Goal: Transaction & Acquisition: Subscribe to service/newsletter

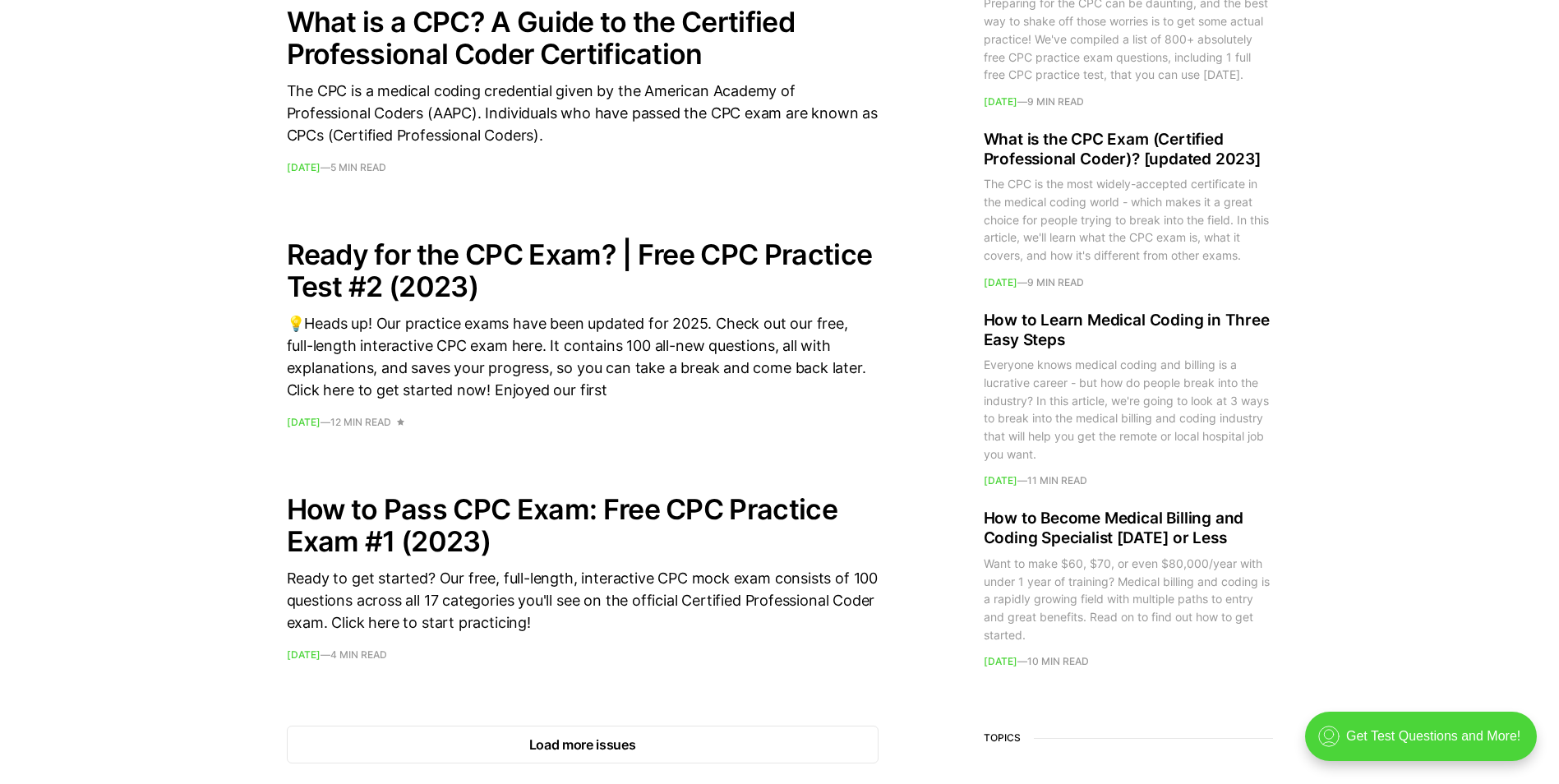
scroll to position [2383, 0]
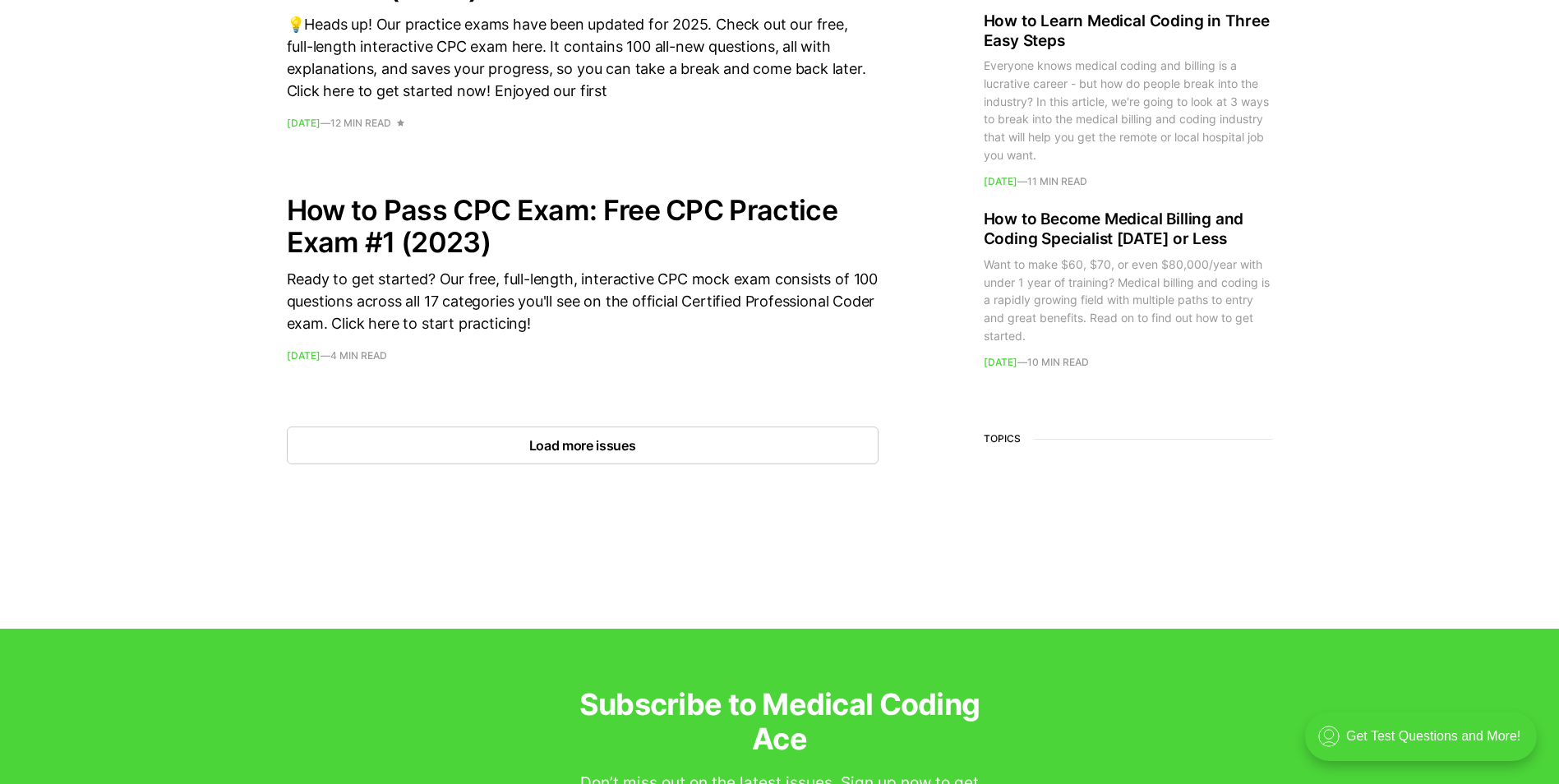
click at [544, 442] on button "Load more issues" at bounding box center [582, 445] width 591 height 38
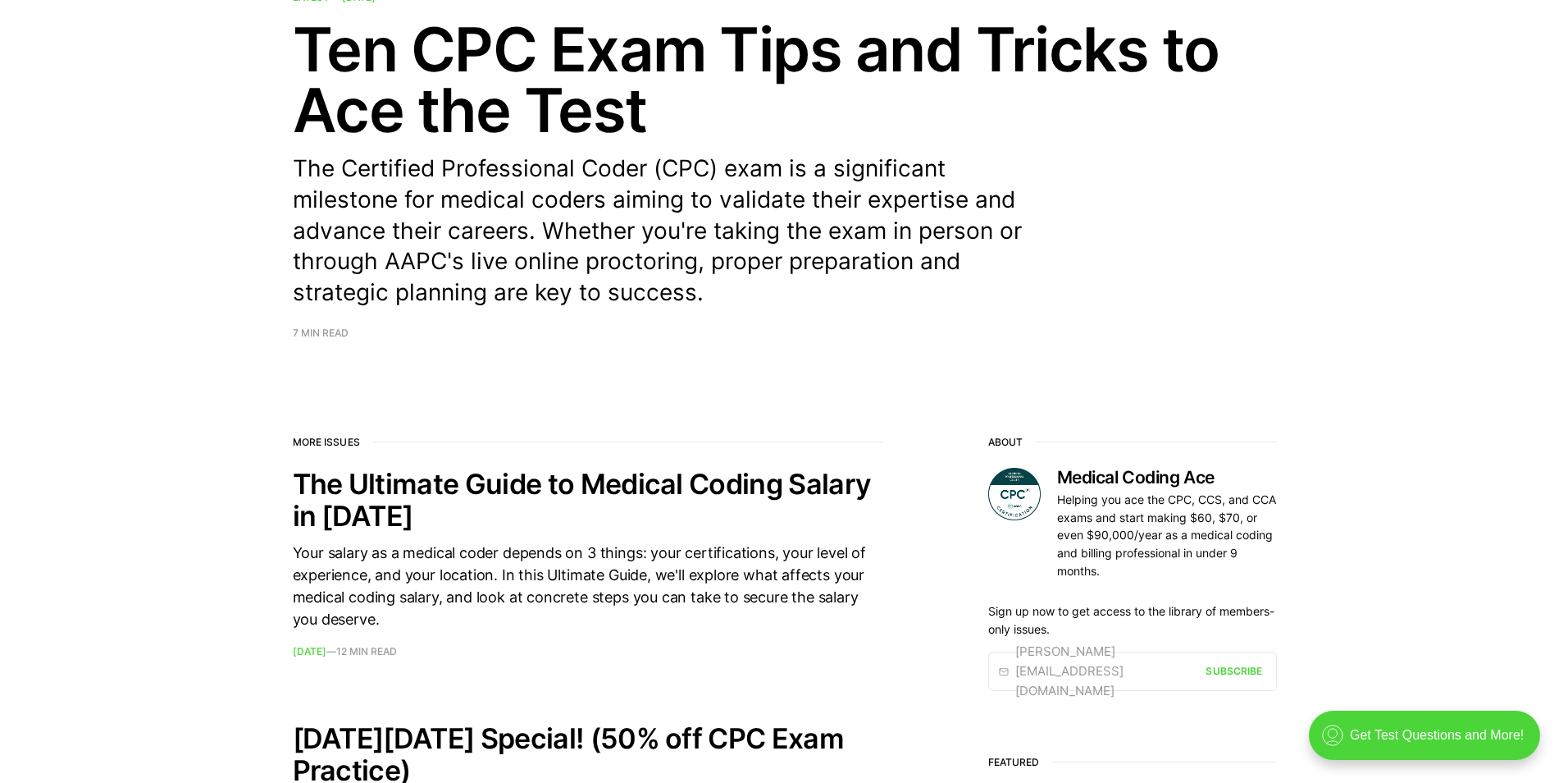
scroll to position [0, 0]
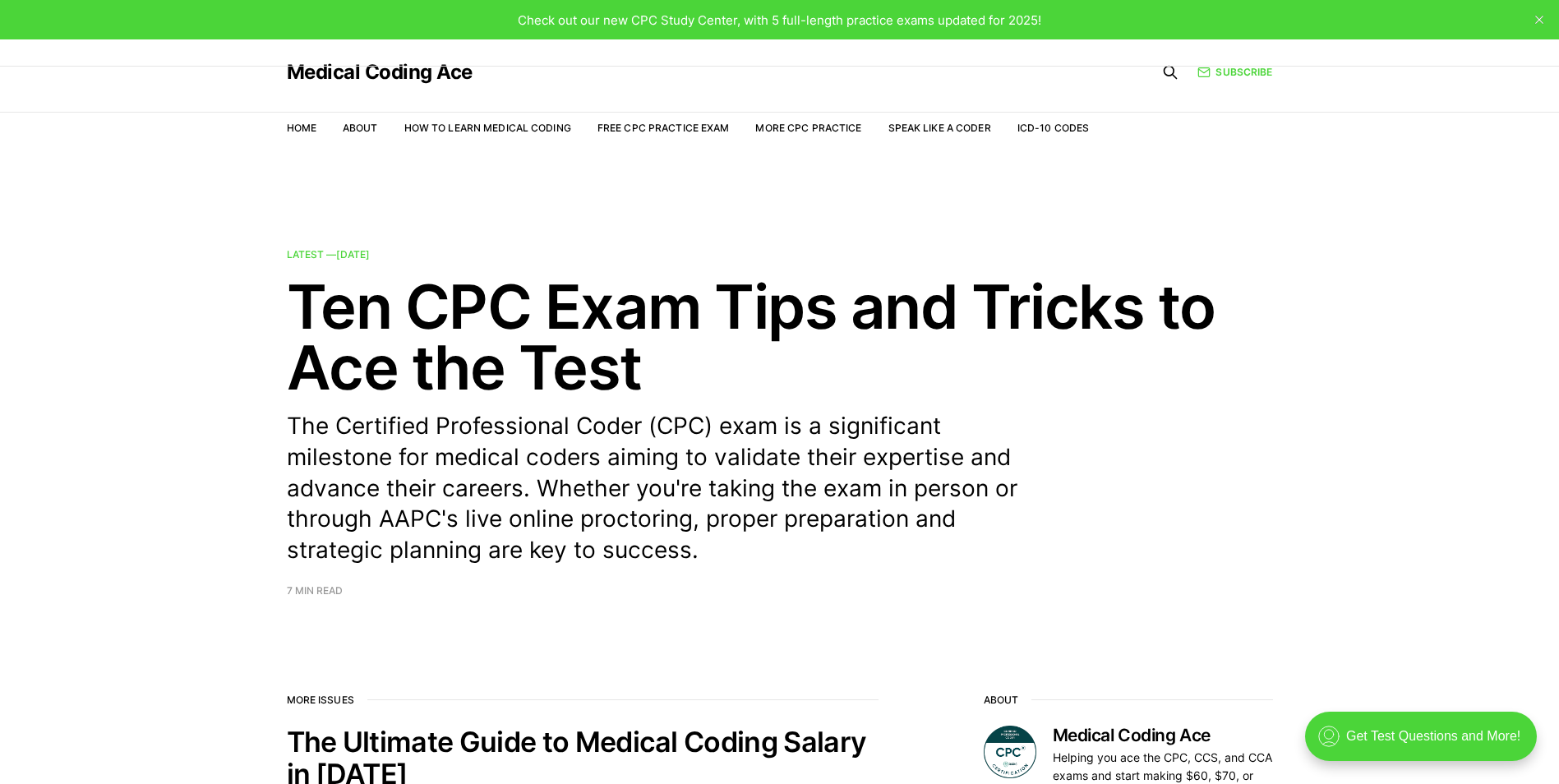
drag, startPoint x: 1166, startPoint y: 74, endPoint x: 1133, endPoint y: 72, distance: 33.1
click at [1152, 75] on div "Subscribe" at bounding box center [1192, 72] width 157 height 24
click at [1165, 74] on icon at bounding box center [1170, 72] width 16 height 16
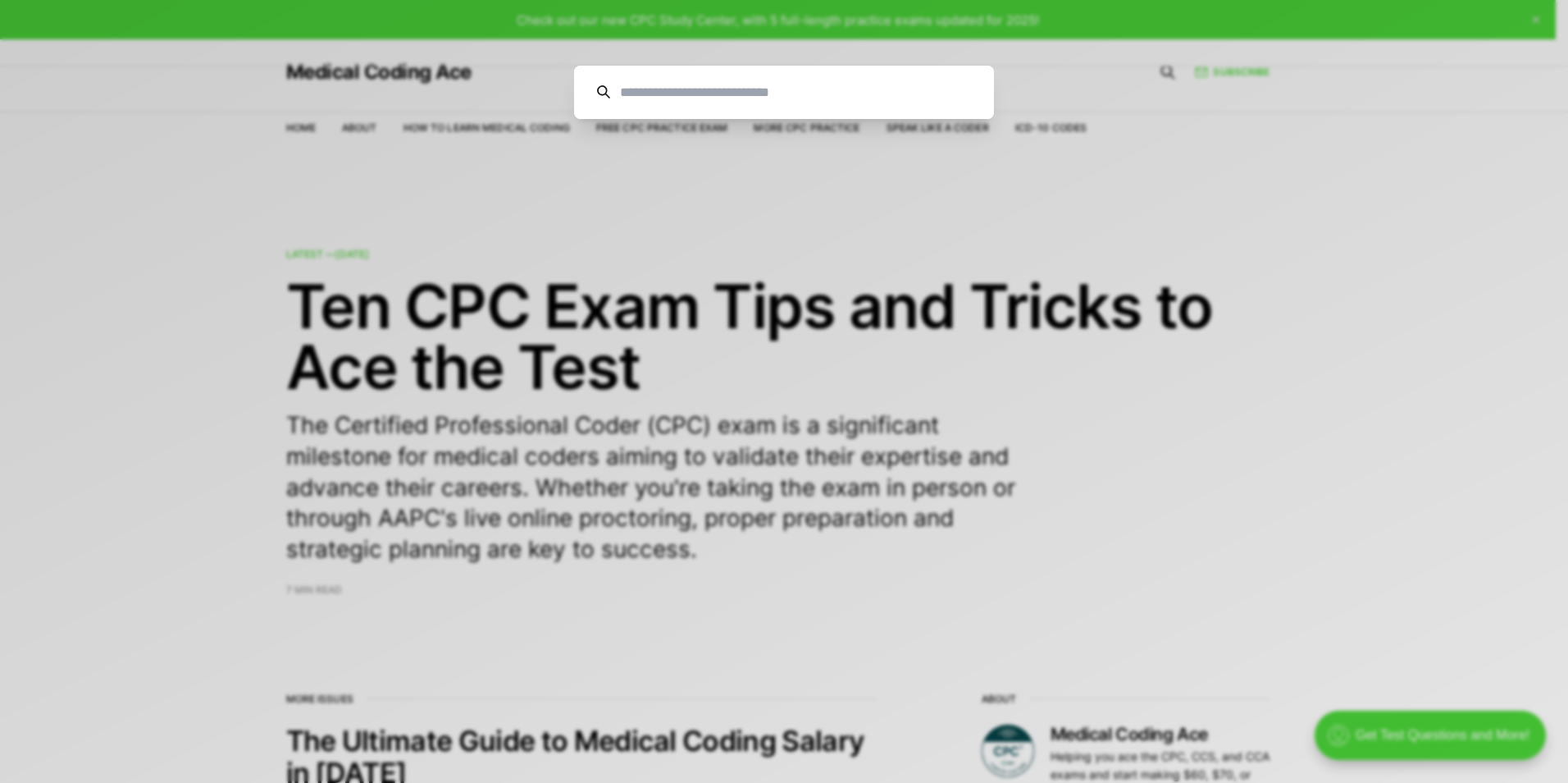
click at [686, 93] on input at bounding box center [790, 92] width 361 height 53
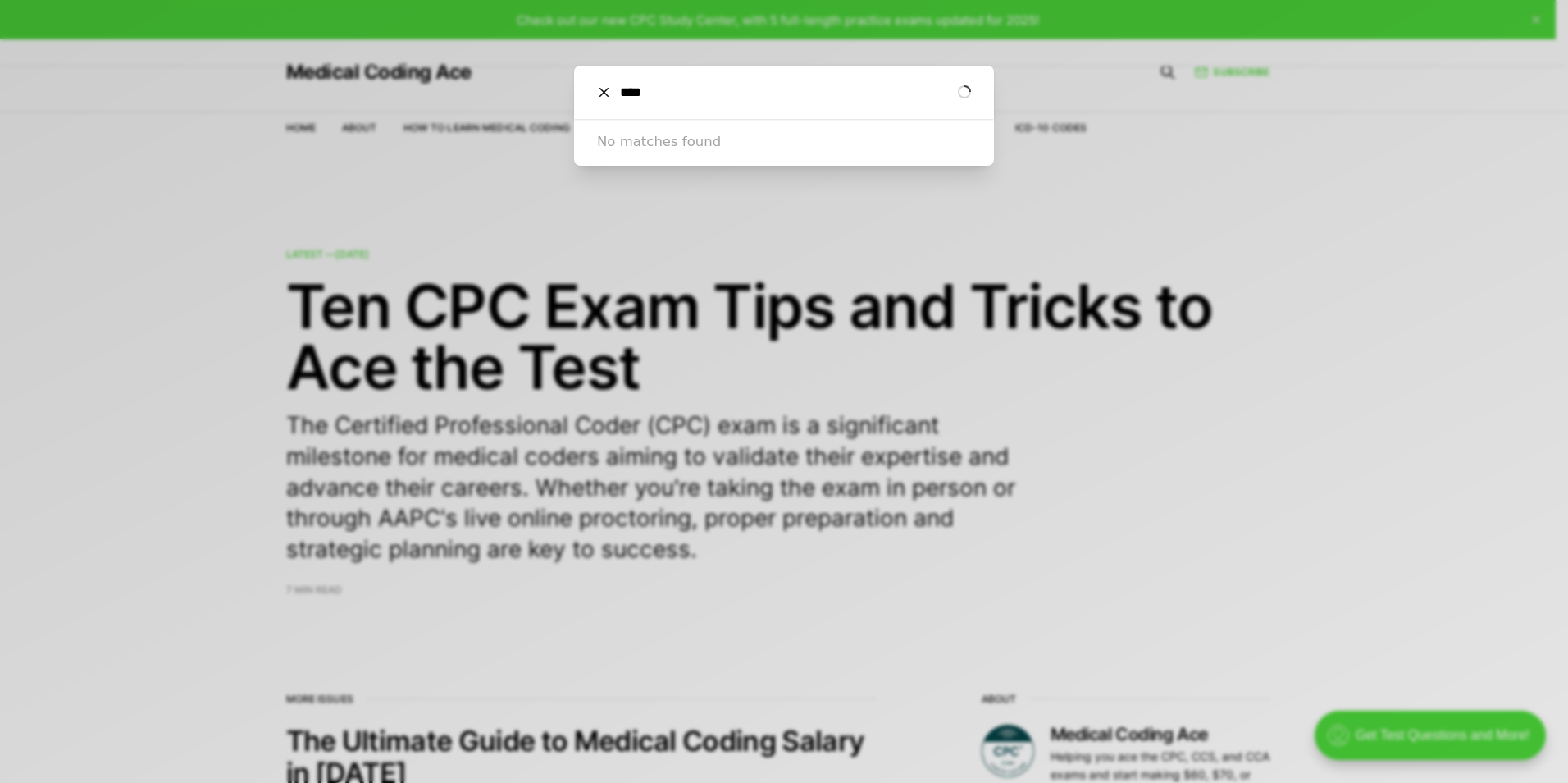
type input "****"
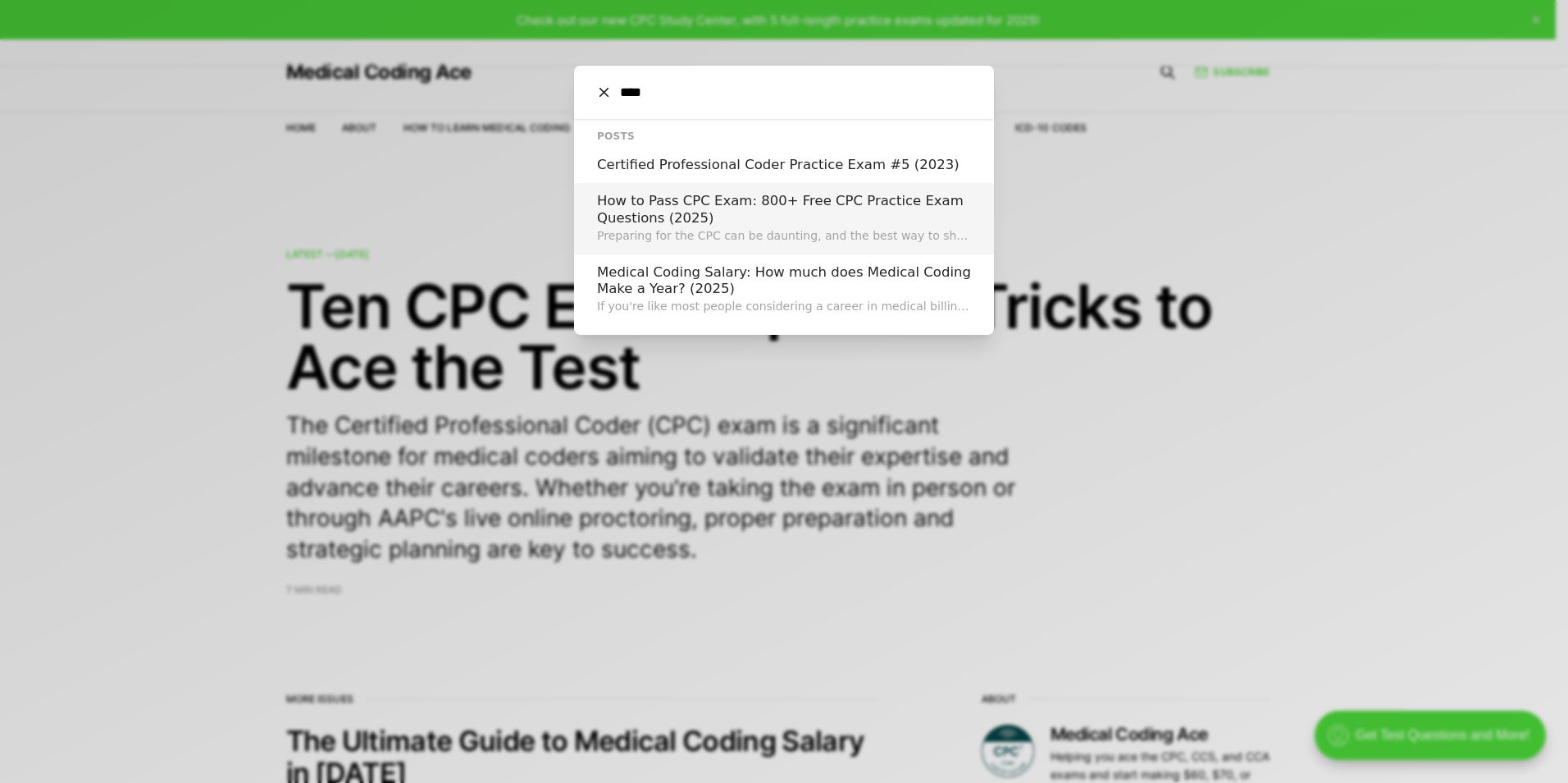
click at [664, 215] on h2 "How to Pass CPC Exam: 800+ Free CPC Practice Exam Questions (2025)" at bounding box center [784, 209] width 374 height 33
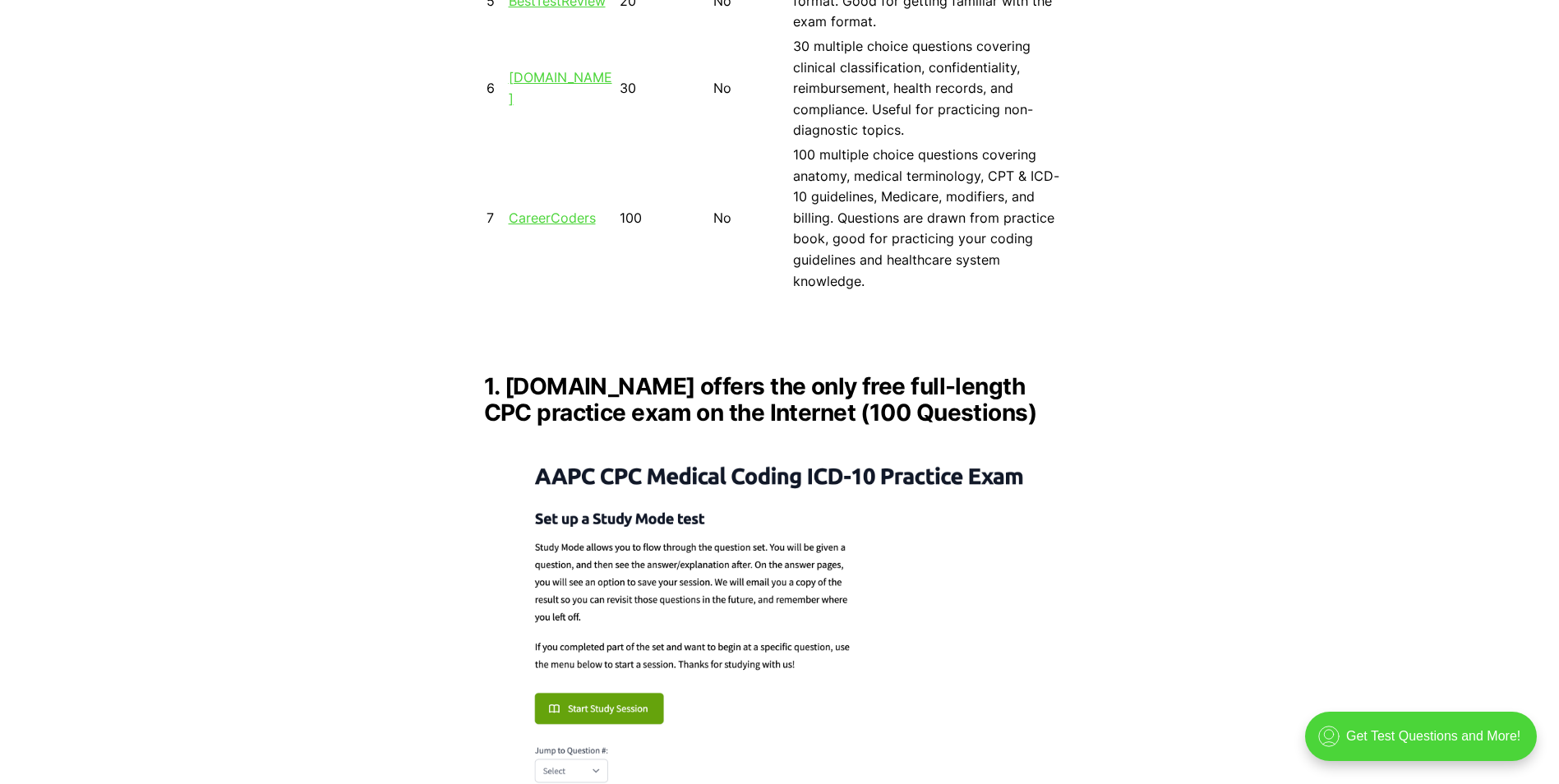
scroll to position [1479, 0]
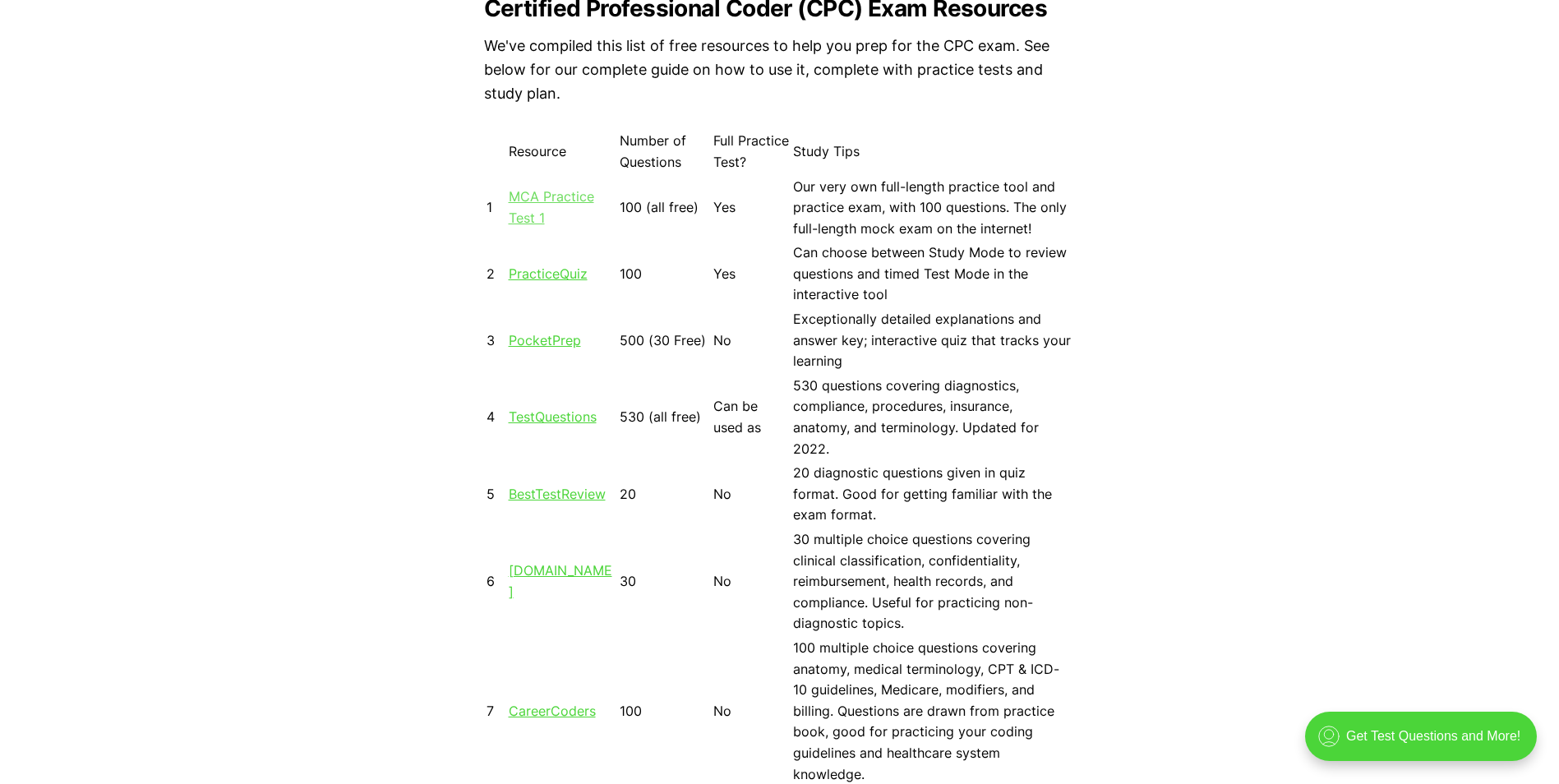
click at [581, 195] on link "MCA Practice Test 1" at bounding box center [551, 207] width 85 height 38
click at [569, 270] on link "PracticeQuiz" at bounding box center [548, 273] width 79 height 16
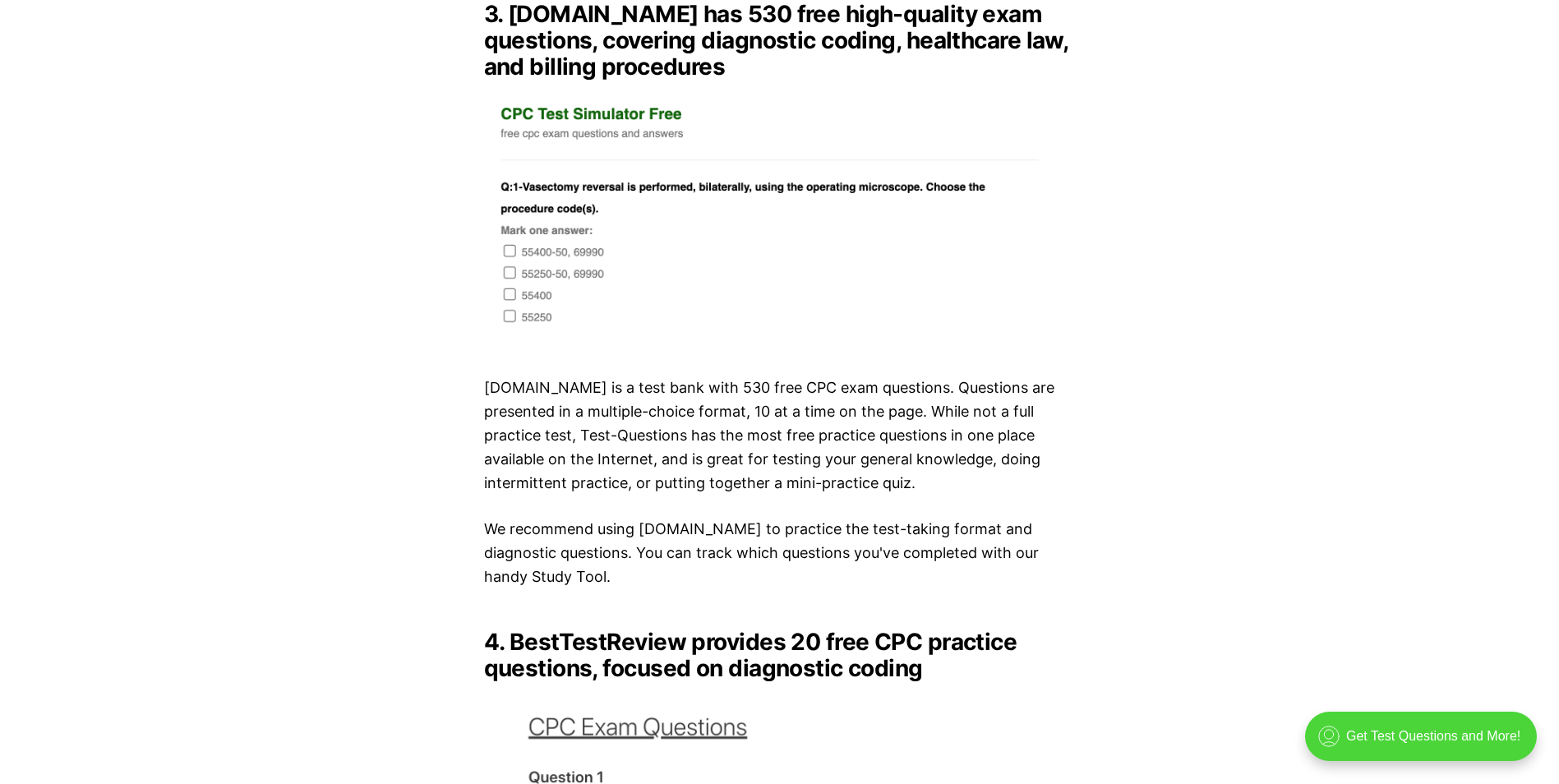
scroll to position [4190, 0]
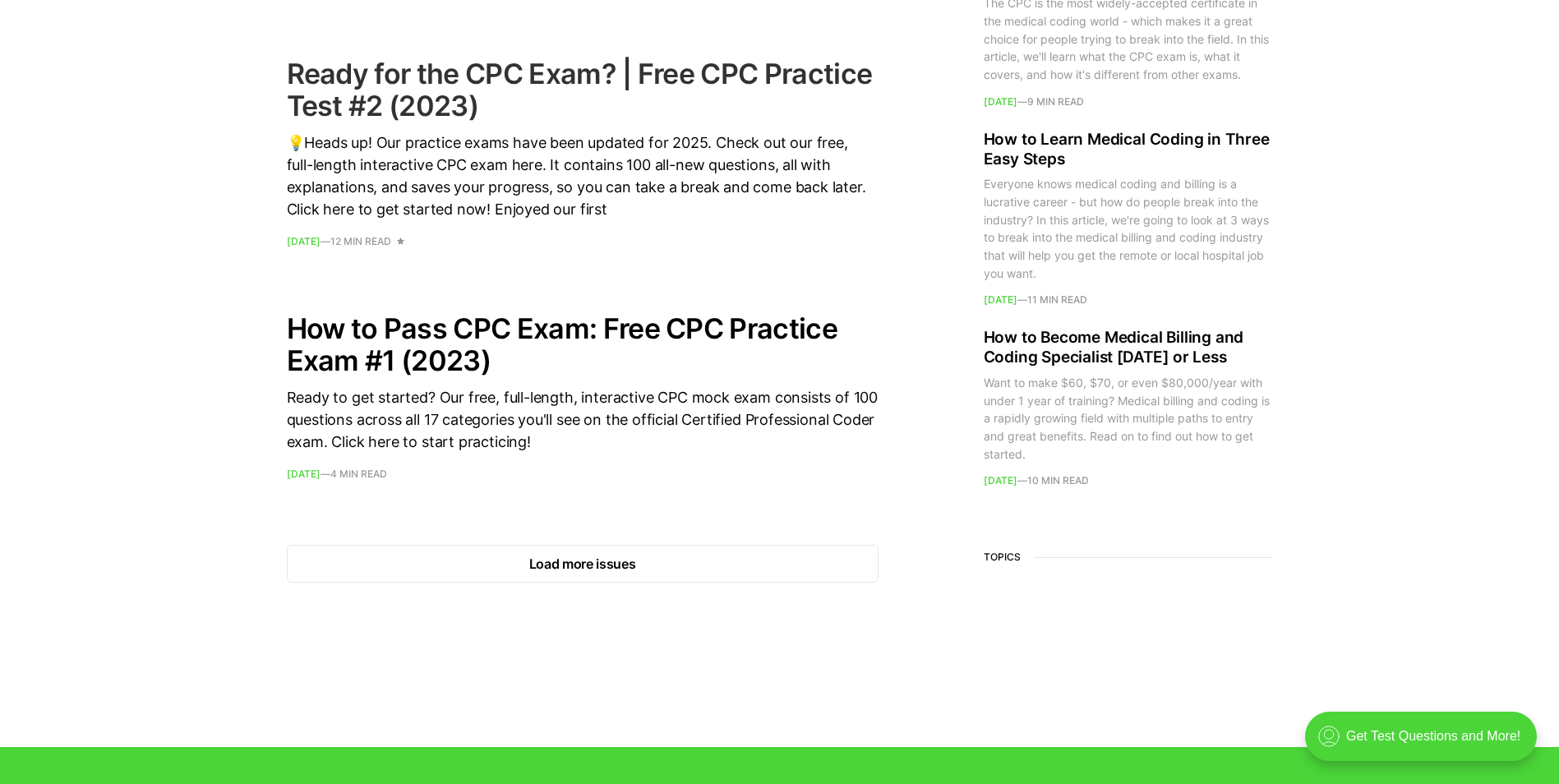
scroll to position [2300, 0]
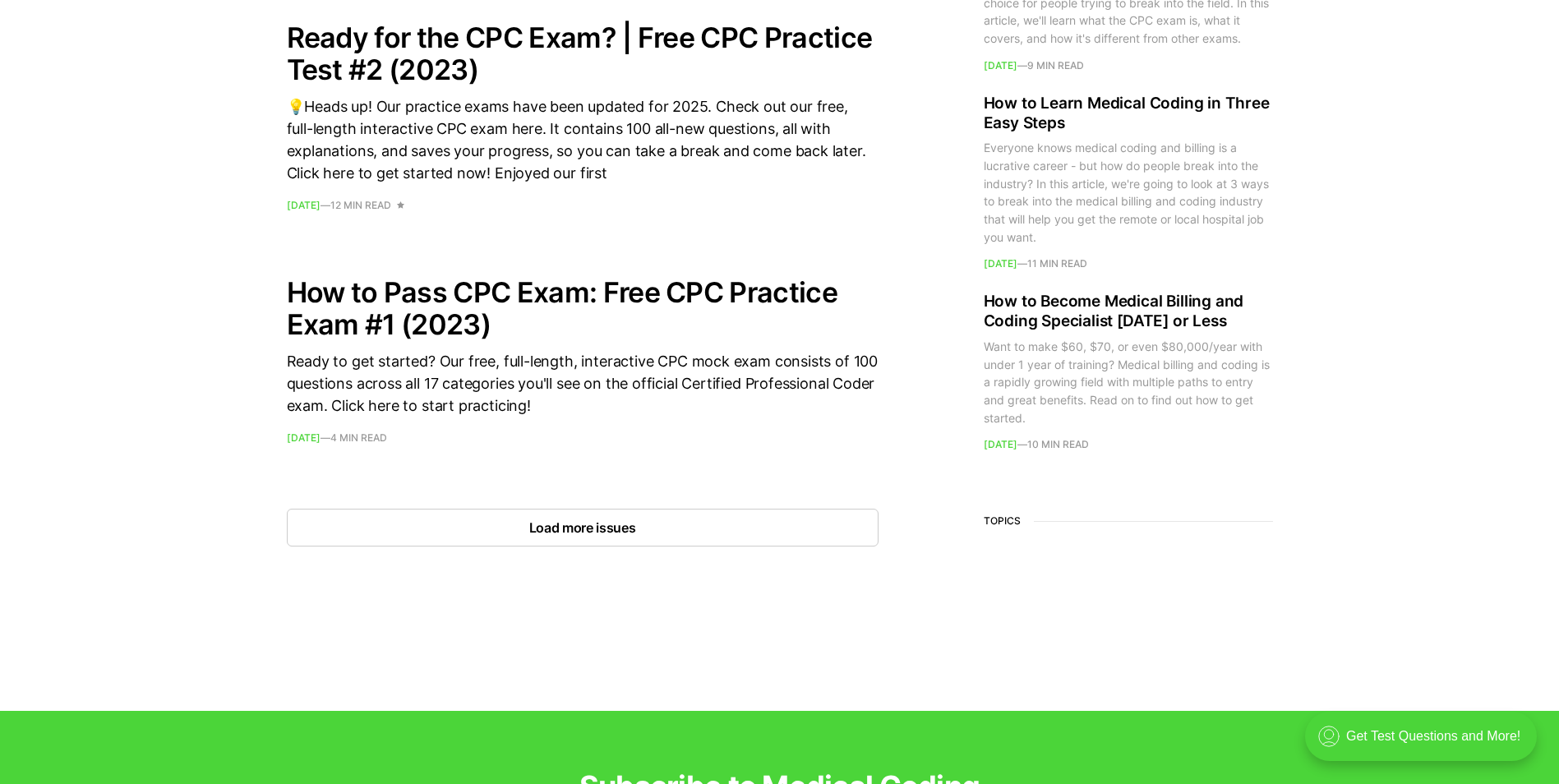
click at [637, 521] on button "Load more issues" at bounding box center [582, 528] width 591 height 38
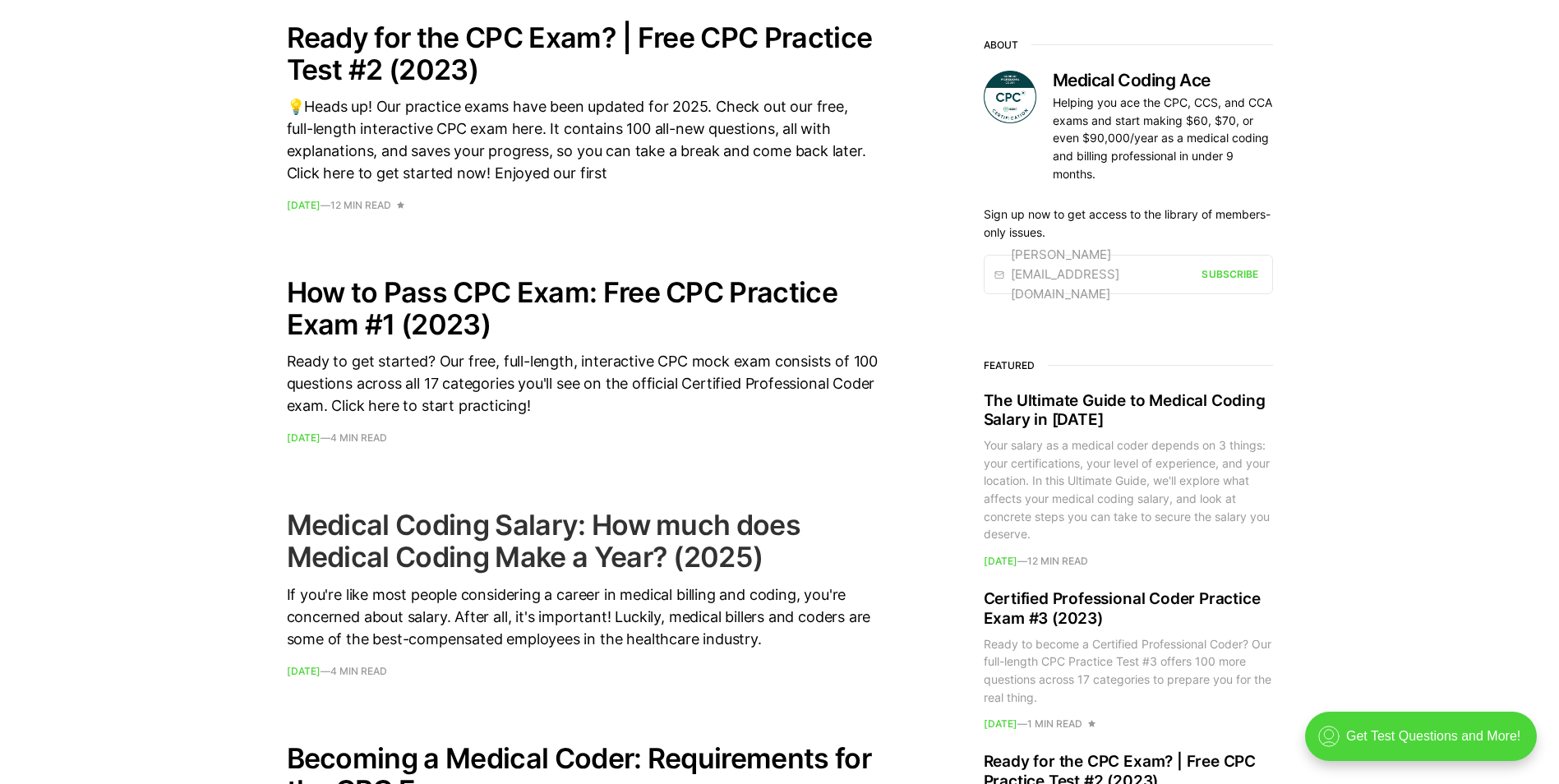
click at [686, 547] on h2 "Medical Coding Salary: How much does Medical Coding Make a Year? (2025)" at bounding box center [582, 540] width 591 height 64
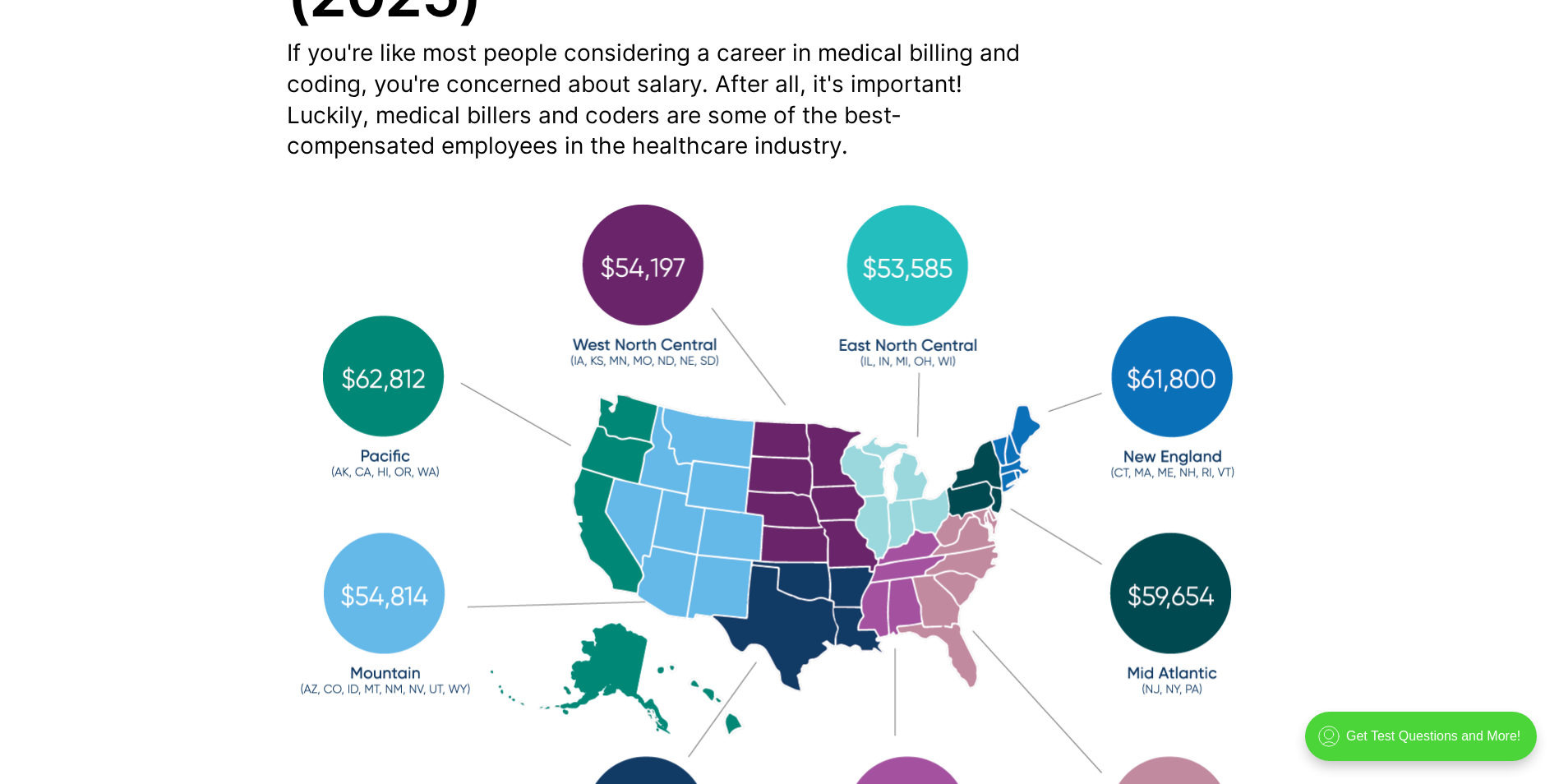
scroll to position [411, 0]
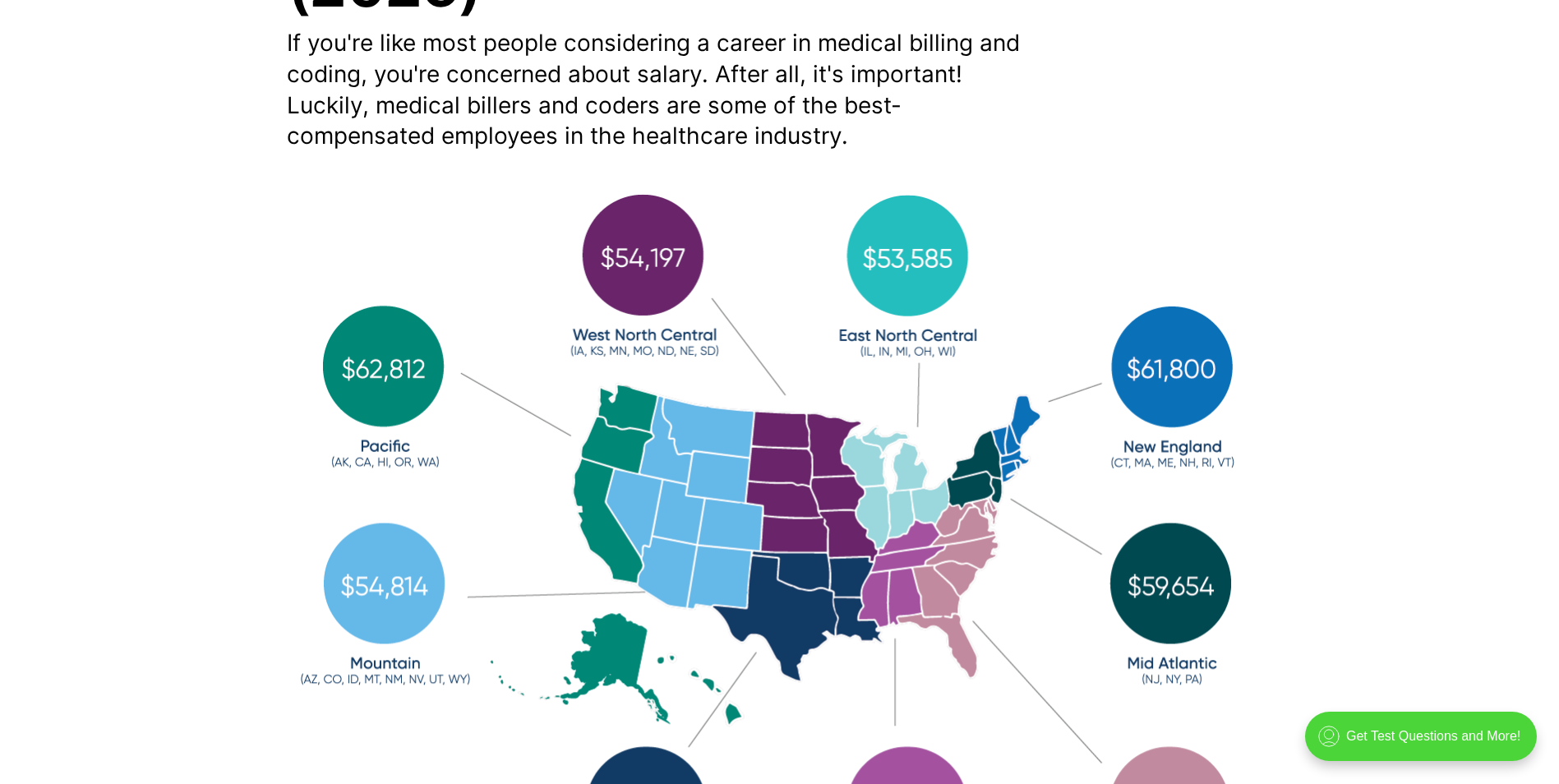
click at [995, 488] on img at bounding box center [780, 563] width 986 height 758
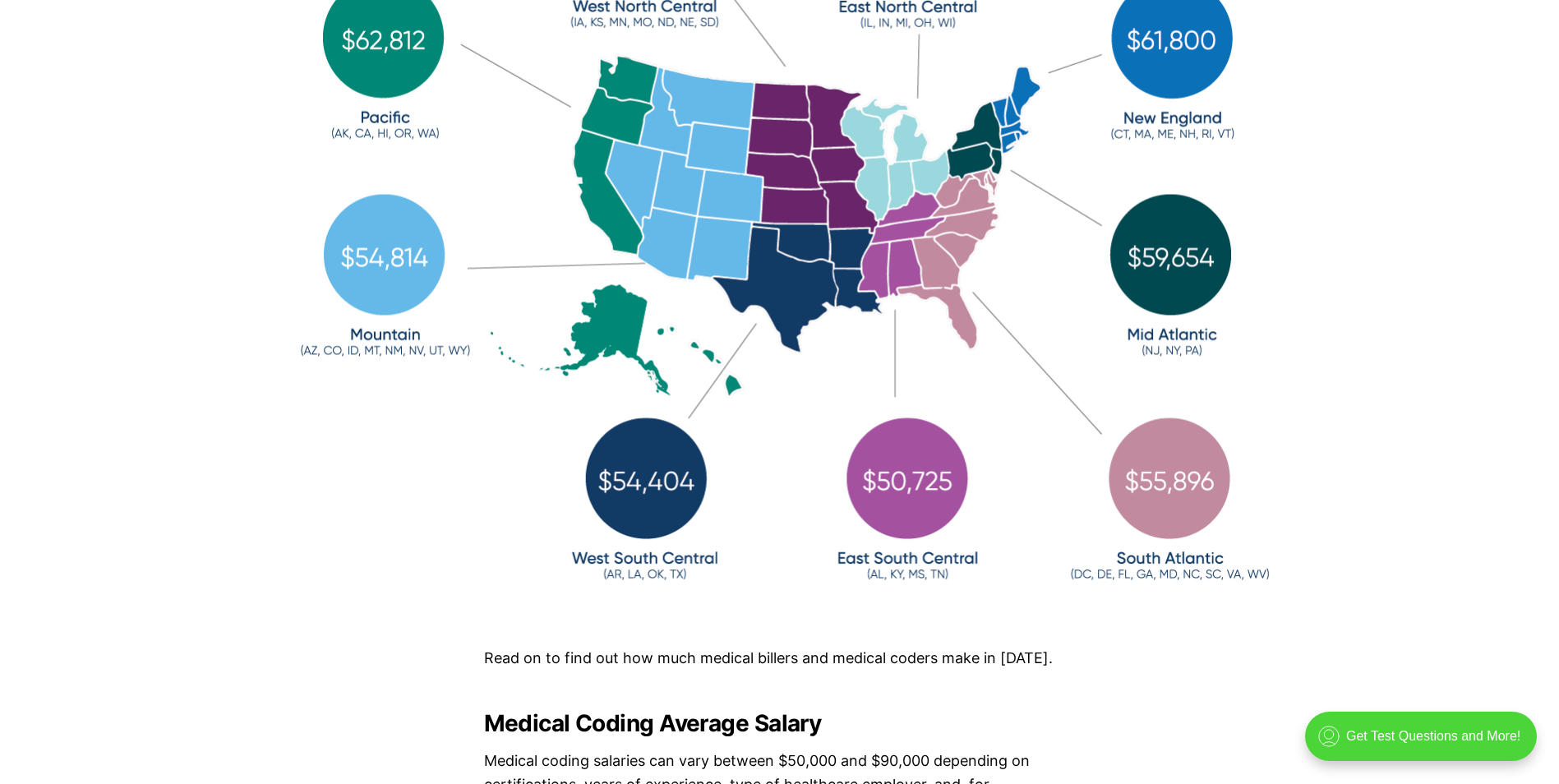
scroll to position [0, 0]
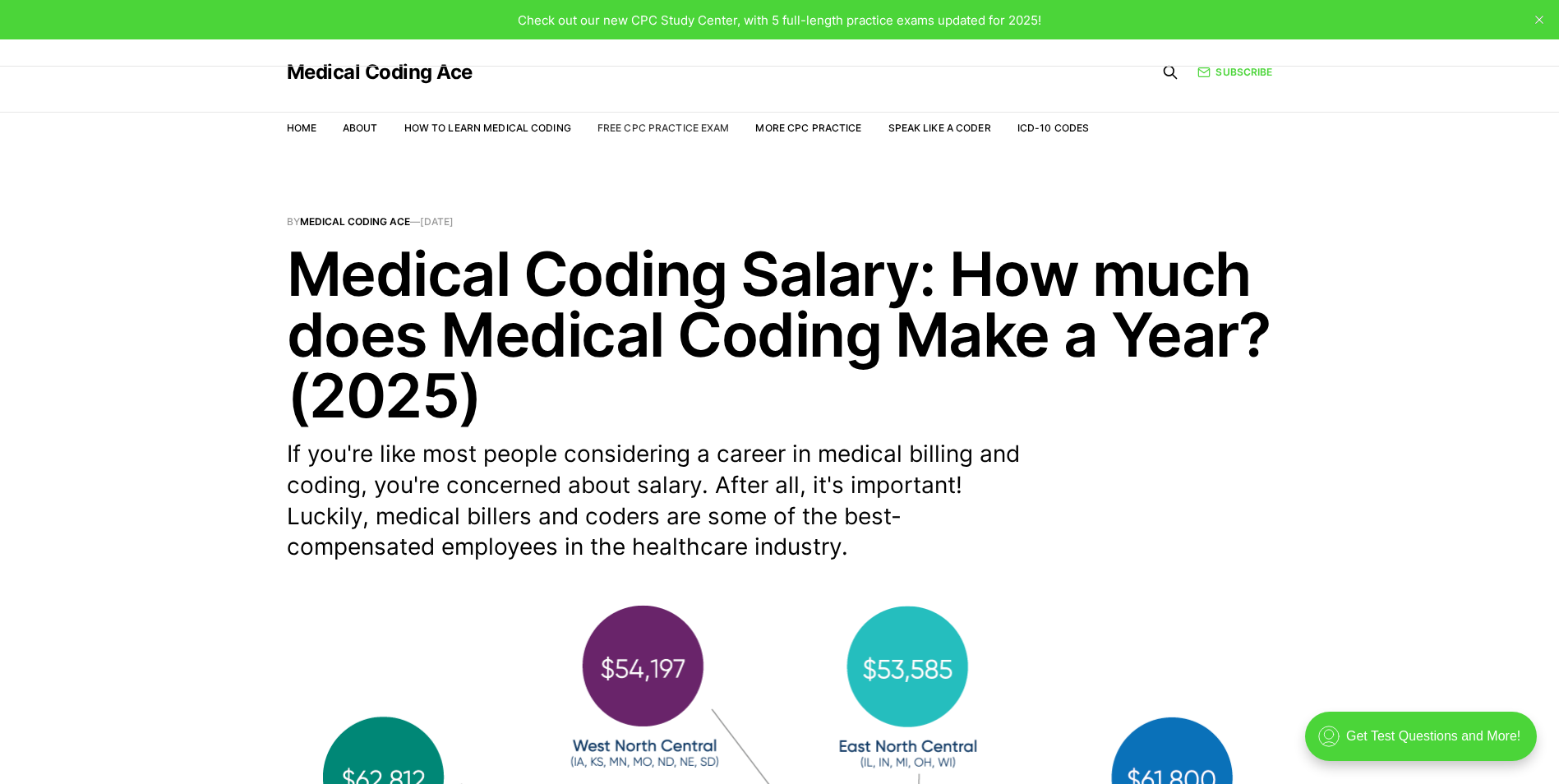
click at [655, 128] on link "Free CPC Practice Exam" at bounding box center [664, 128] width 132 height 13
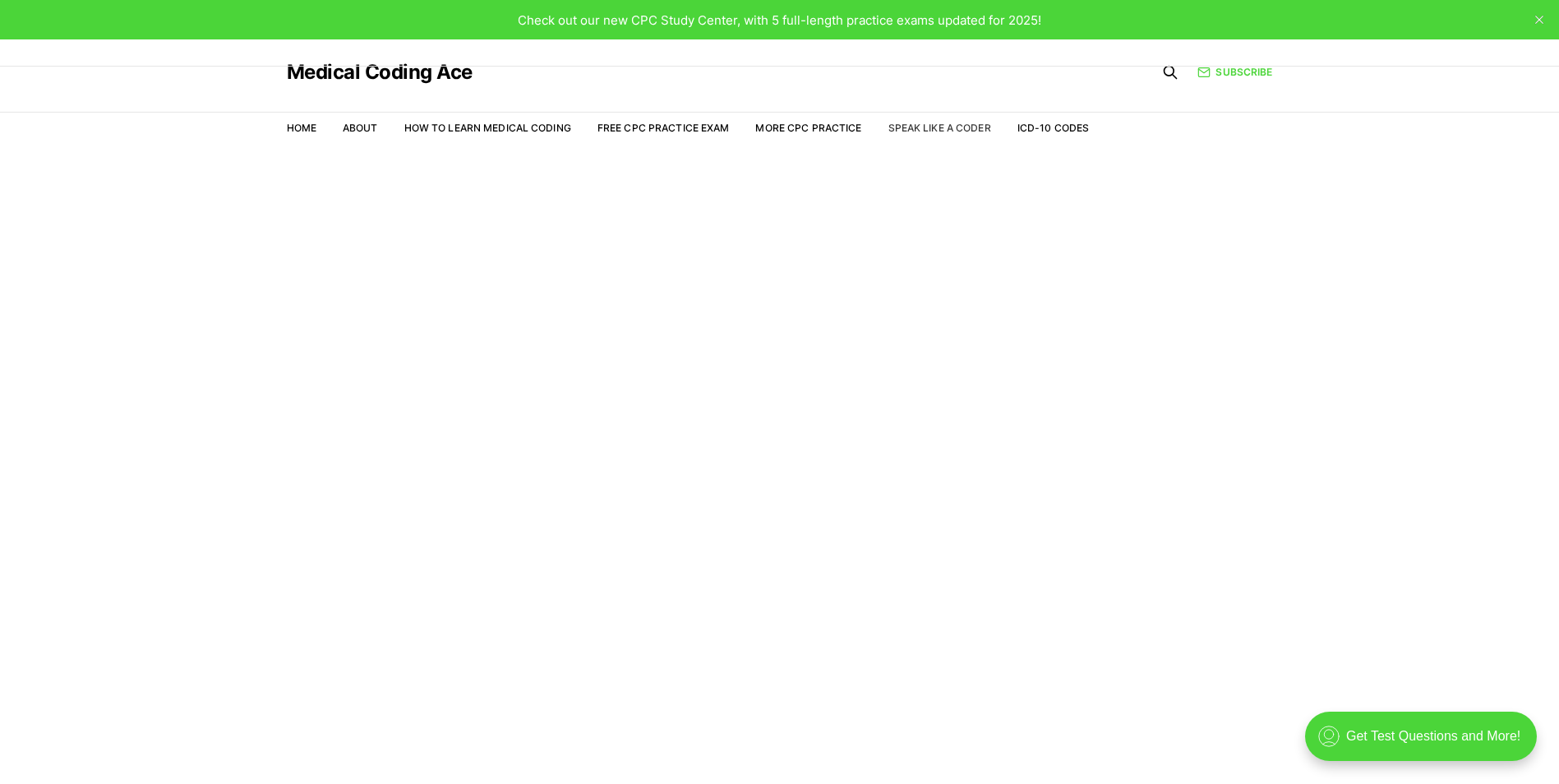
click at [947, 130] on link "Speak Like a Coder" at bounding box center [939, 128] width 102 height 13
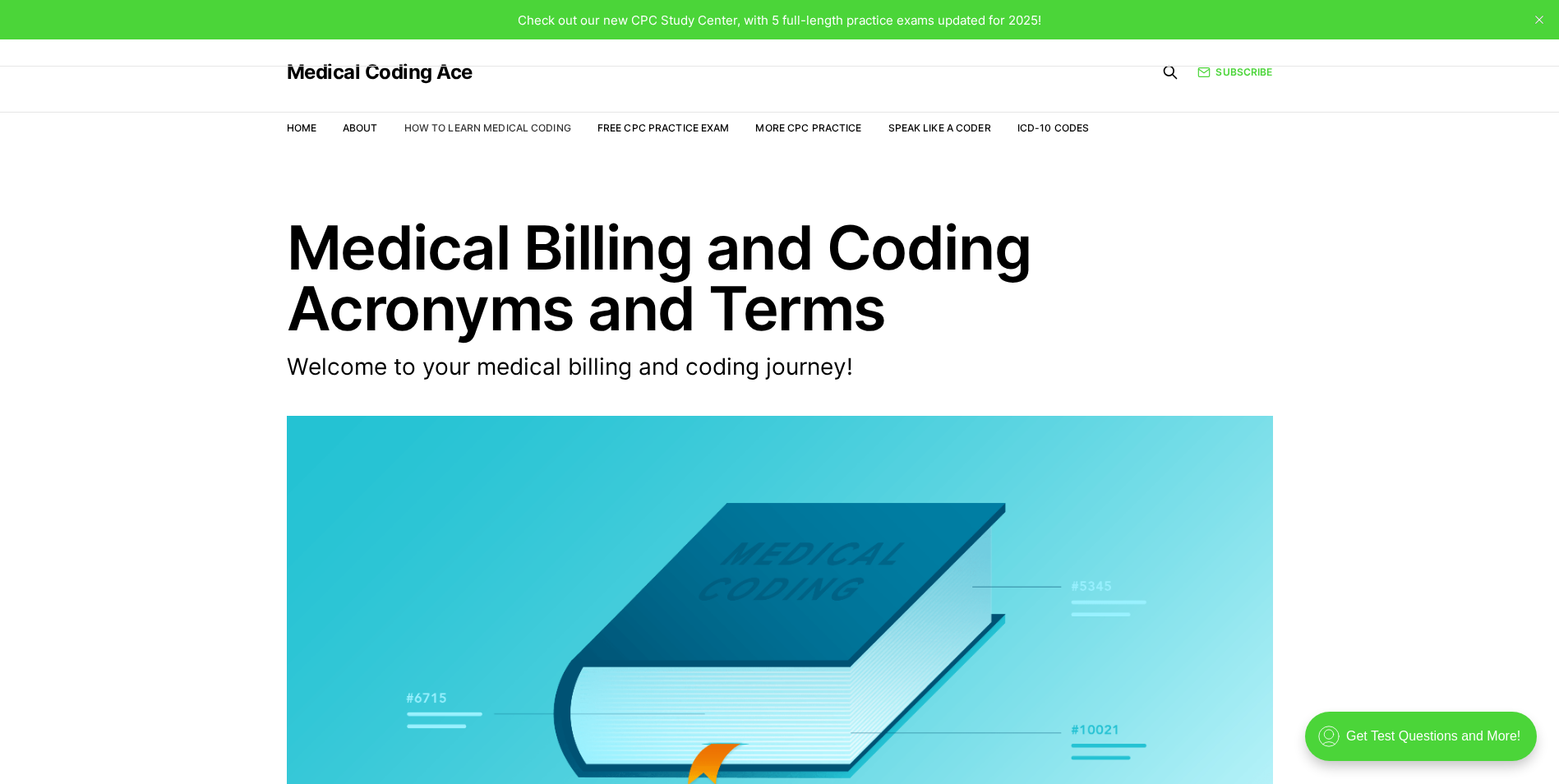
click at [477, 129] on link "How to Learn Medical Coding" at bounding box center [487, 128] width 167 height 13
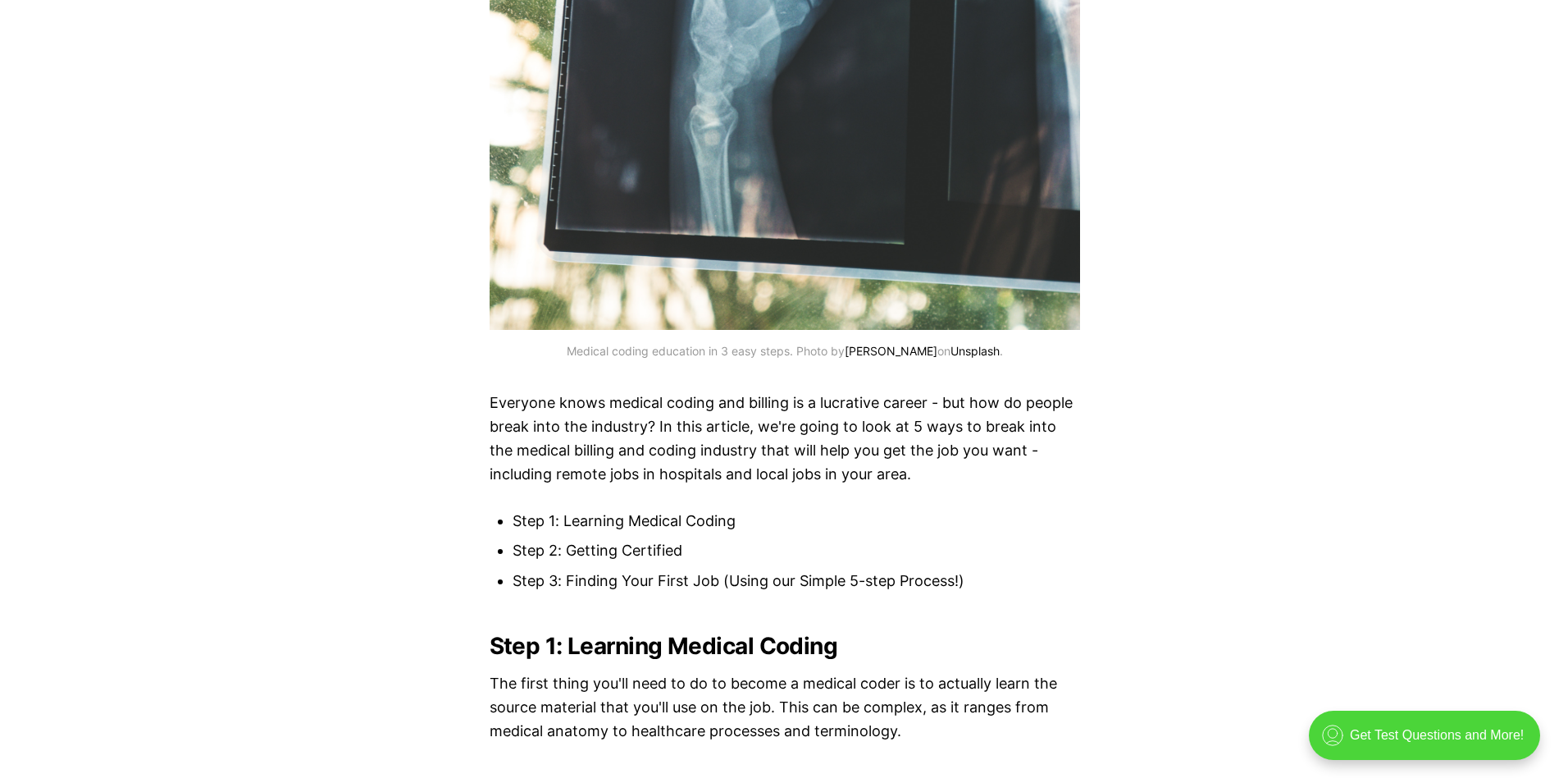
scroll to position [656, 0]
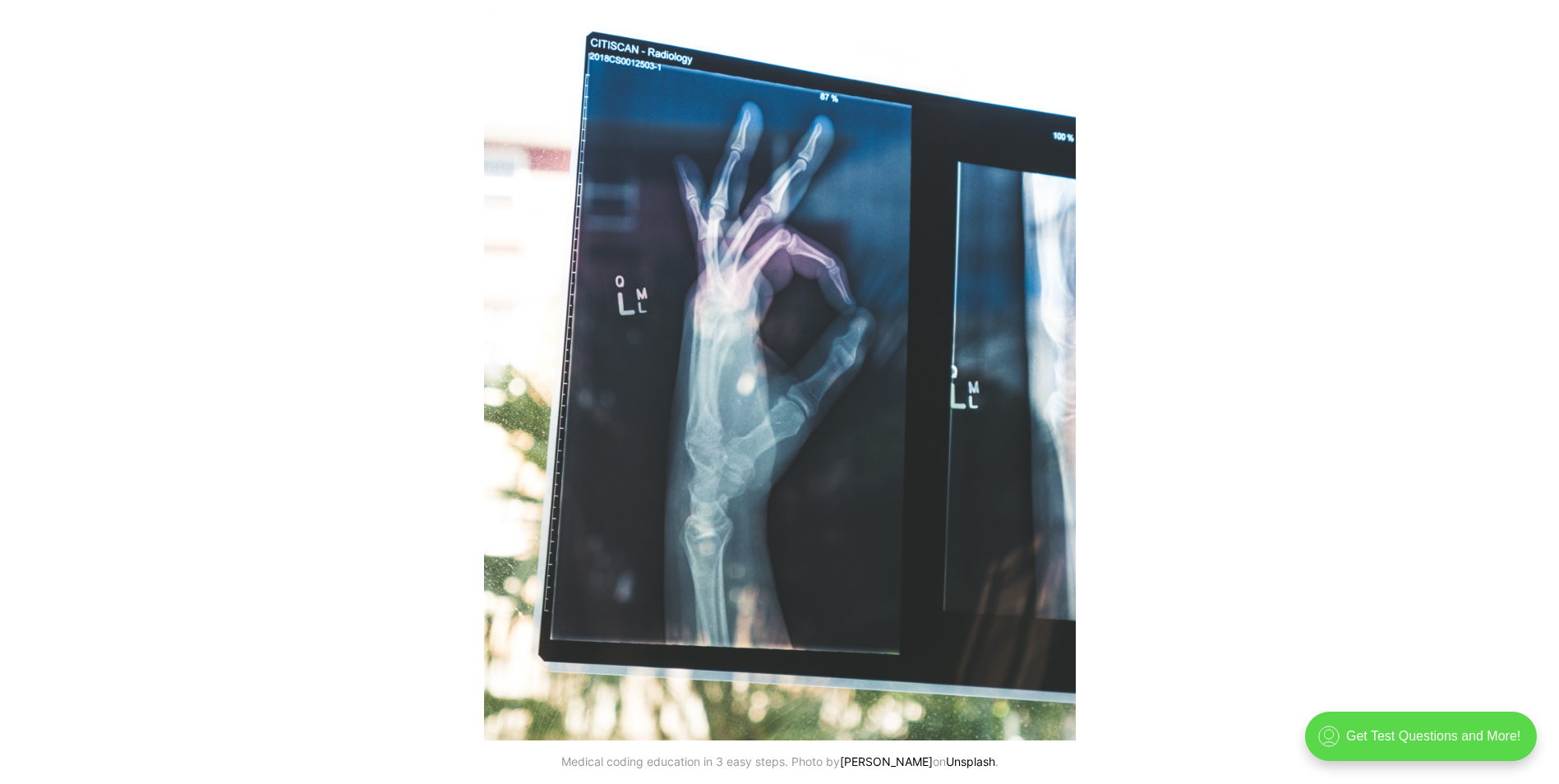
click at [1437, 716] on div ".cls-1{fill:none;stroke:currentColor;stroke-linecap:round;stroke-linejoin:round…" at bounding box center [1420, 736] width 232 height 49
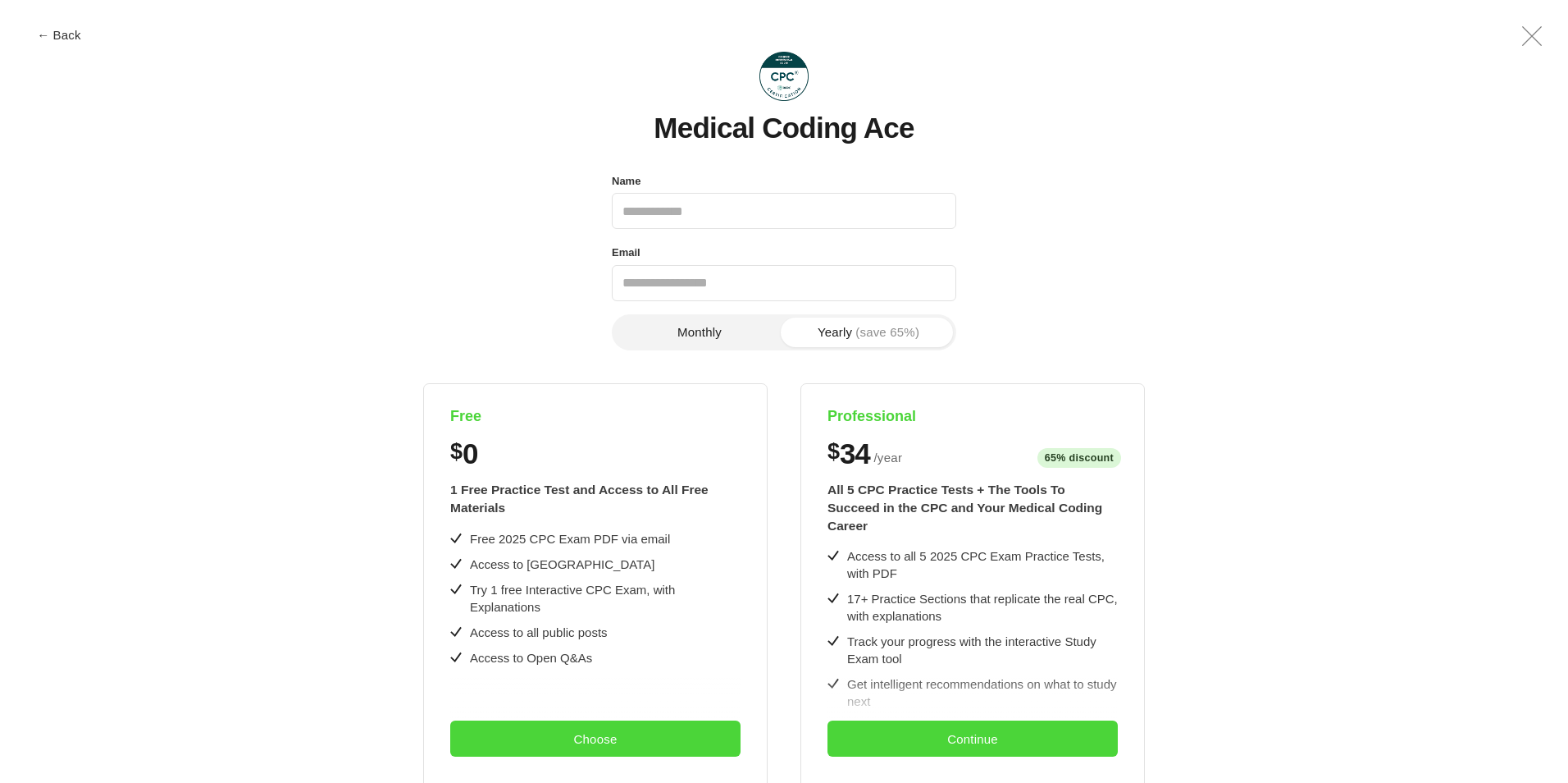
scroll to position [0, 0]
click at [666, 731] on button "Choose" at bounding box center [595, 739] width 290 height 36
click at [712, 210] on input "Name" at bounding box center [784, 211] width 344 height 36
type input "**********"
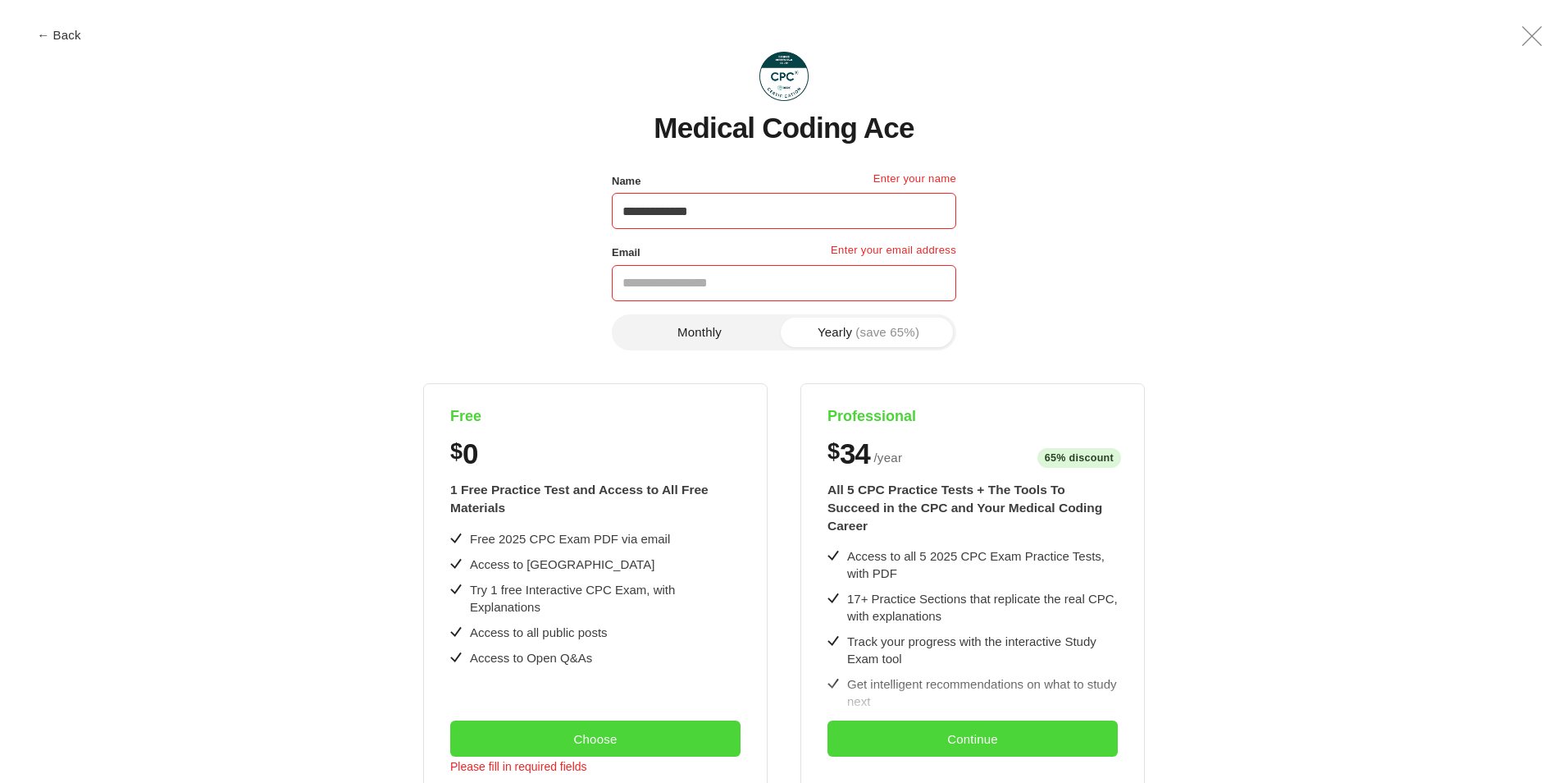
type input "**********"
click at [687, 335] on button "Monthly" at bounding box center [699, 332] width 169 height 30
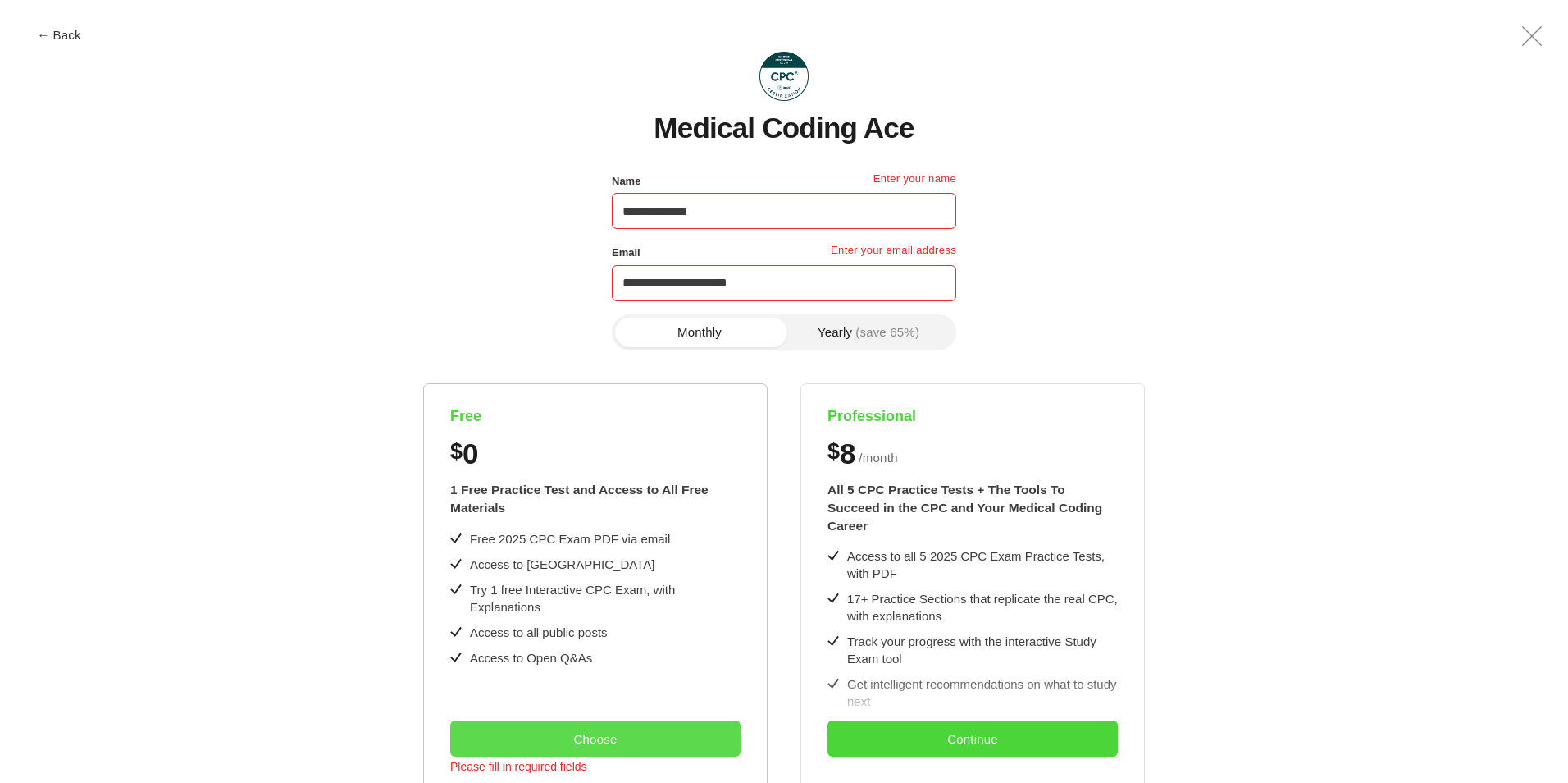
click at [598, 734] on button "Choose" at bounding box center [595, 739] width 290 height 36
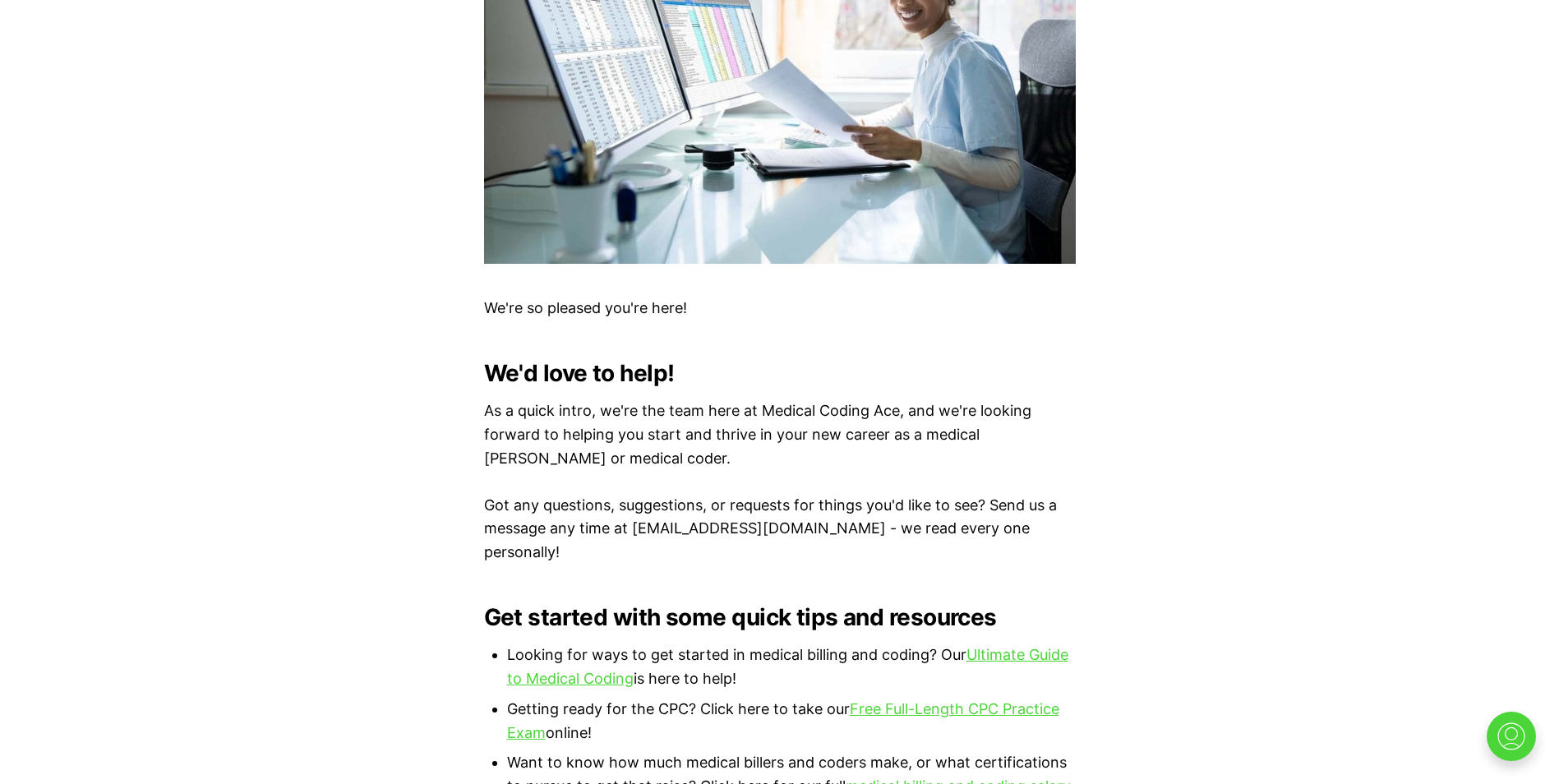
scroll to position [740, 0]
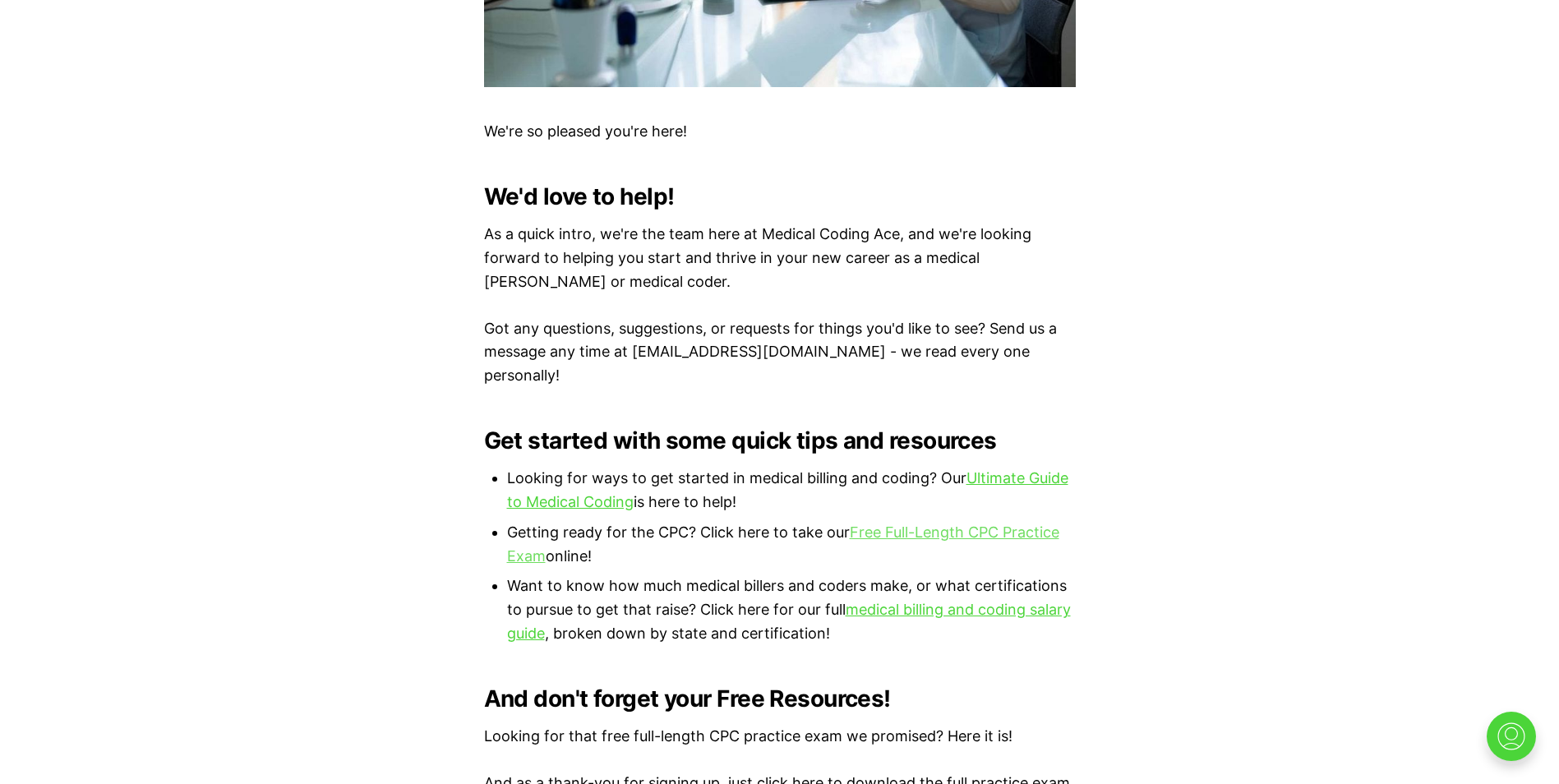
click at [935, 523] on link "Free Full-Length CPC Practice Exam" at bounding box center [783, 543] width 552 height 41
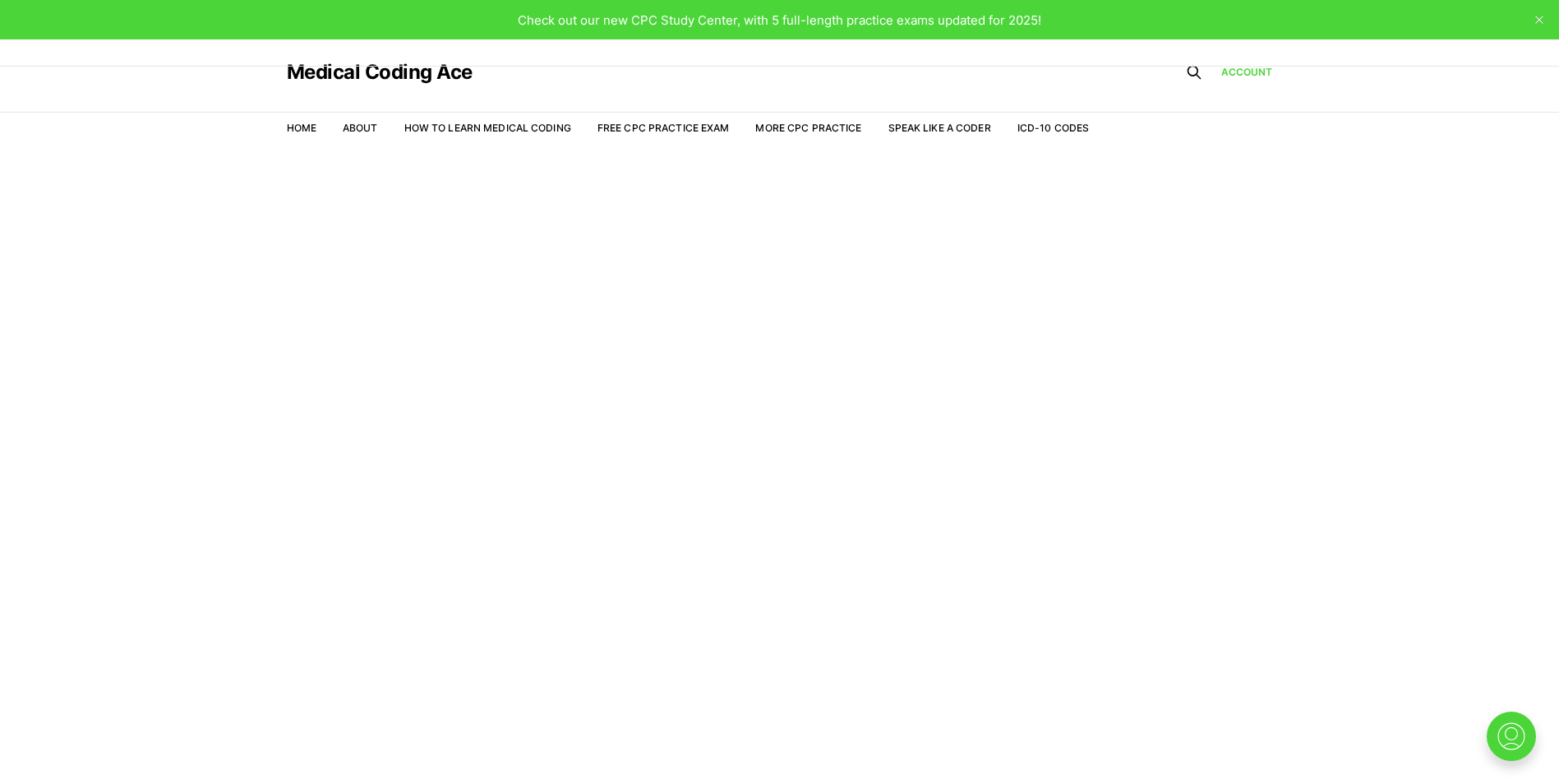
click at [920, 16] on span "Check out our new CPC Study Center, with 5 full-length practice exams updated f…" at bounding box center [780, 20] width 523 height 15
click at [812, 19] on span "Check out our new CPC Study Center, with 5 full-length practice exams updated f…" at bounding box center [780, 20] width 523 height 15
drag, startPoint x: 812, startPoint y: 19, endPoint x: 697, endPoint y: 2, distance: 116.2
click at [697, 2] on div "Check out our new CPC Study Center, with 5 full-length practice exams updated f…" at bounding box center [780, 20] width 1559 height 40
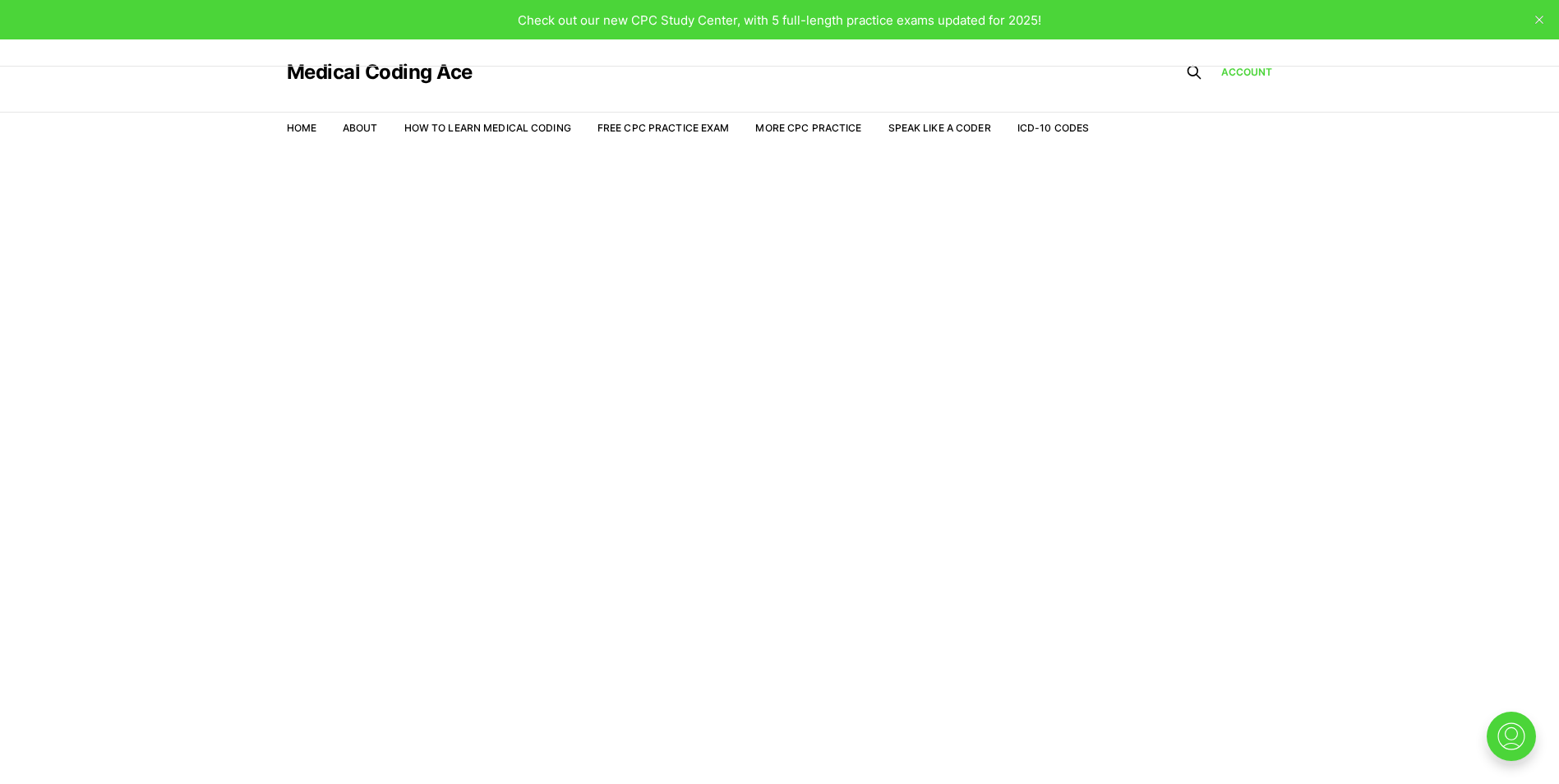
click at [307, 120] on nav "Home About How to Learn Medical Coding Free CPC Practice Exam More CPC Practice…" at bounding box center [688, 128] width 803 height 46
click at [308, 129] on link "Home" at bounding box center [301, 128] width 30 height 13
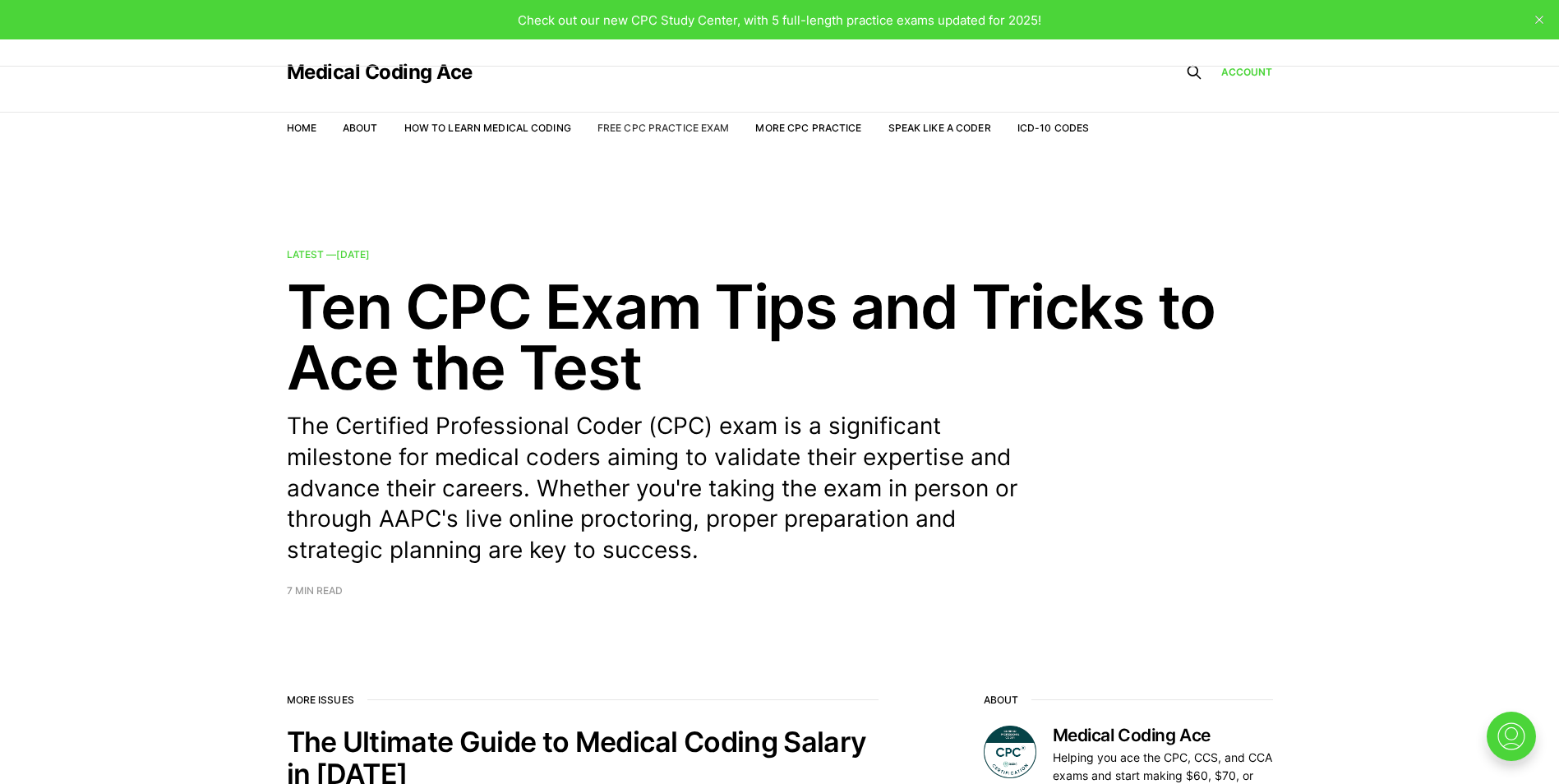
click at [672, 129] on link "Free CPC Practice Exam" at bounding box center [664, 128] width 132 height 13
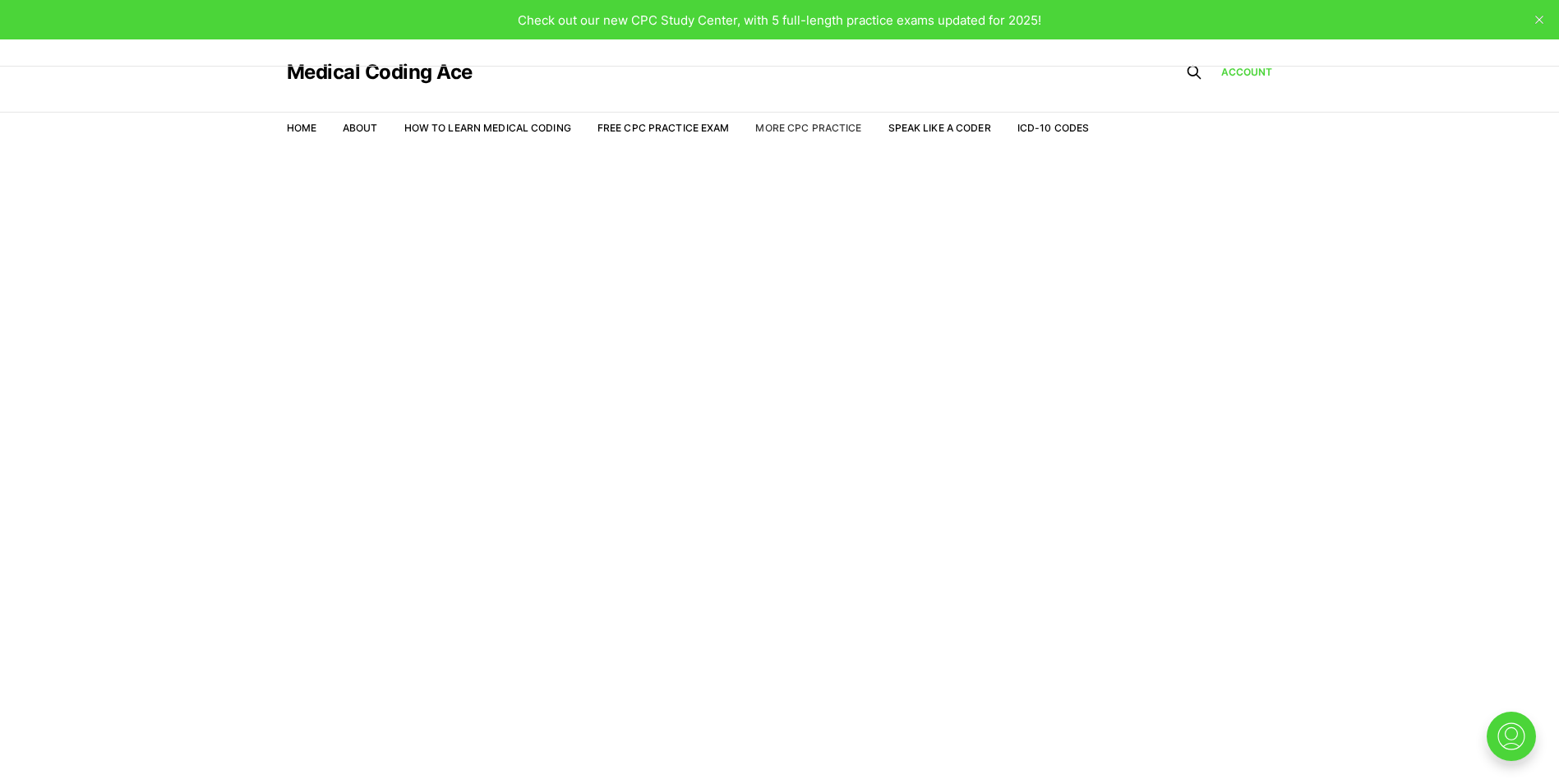
click at [853, 127] on link "More CPC Practice" at bounding box center [808, 128] width 106 height 13
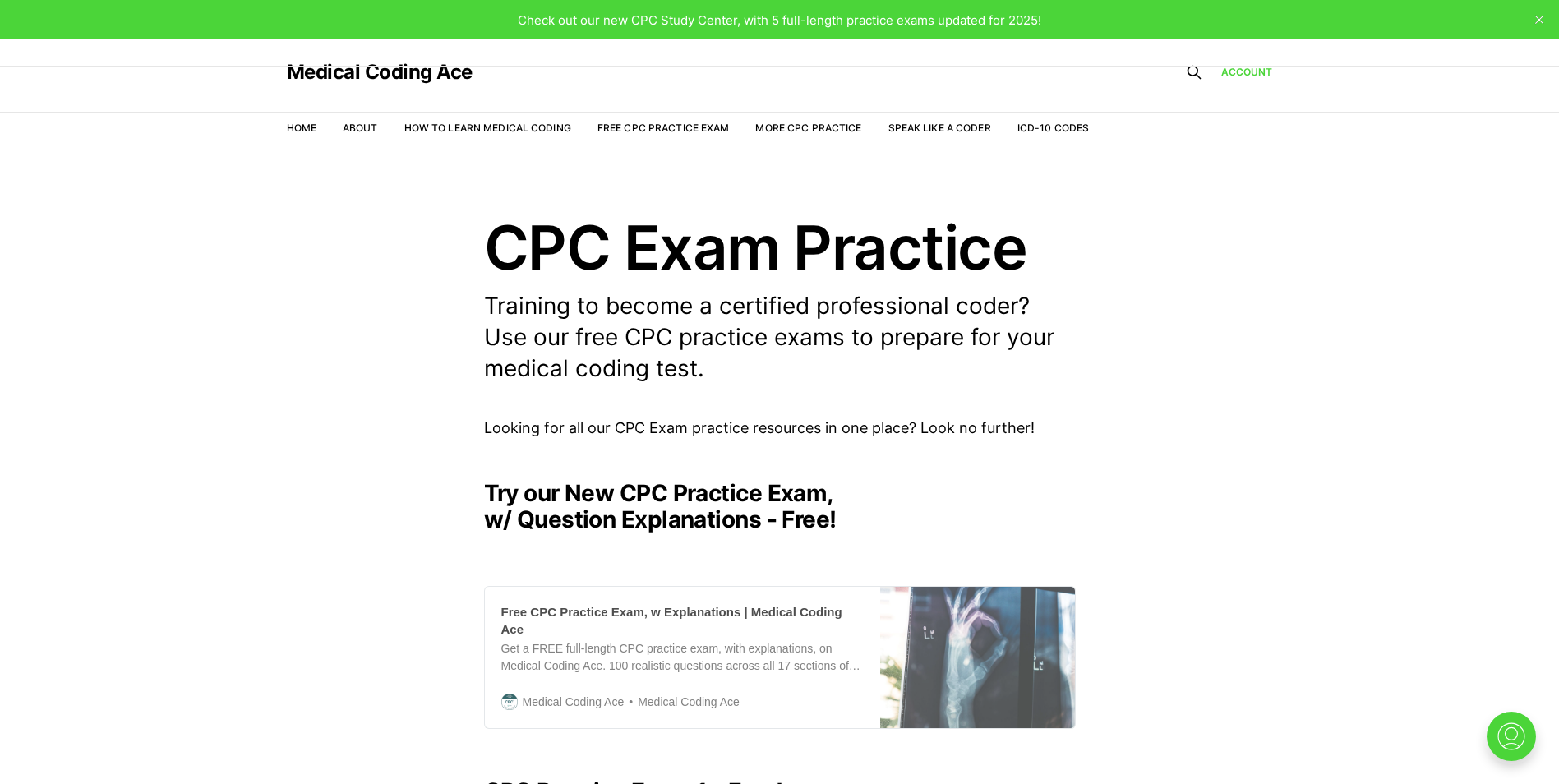
click at [808, 603] on div "Free CPC Practice Exam, w Explanations | Medical Coding Ace" at bounding box center [683, 620] width 362 height 34
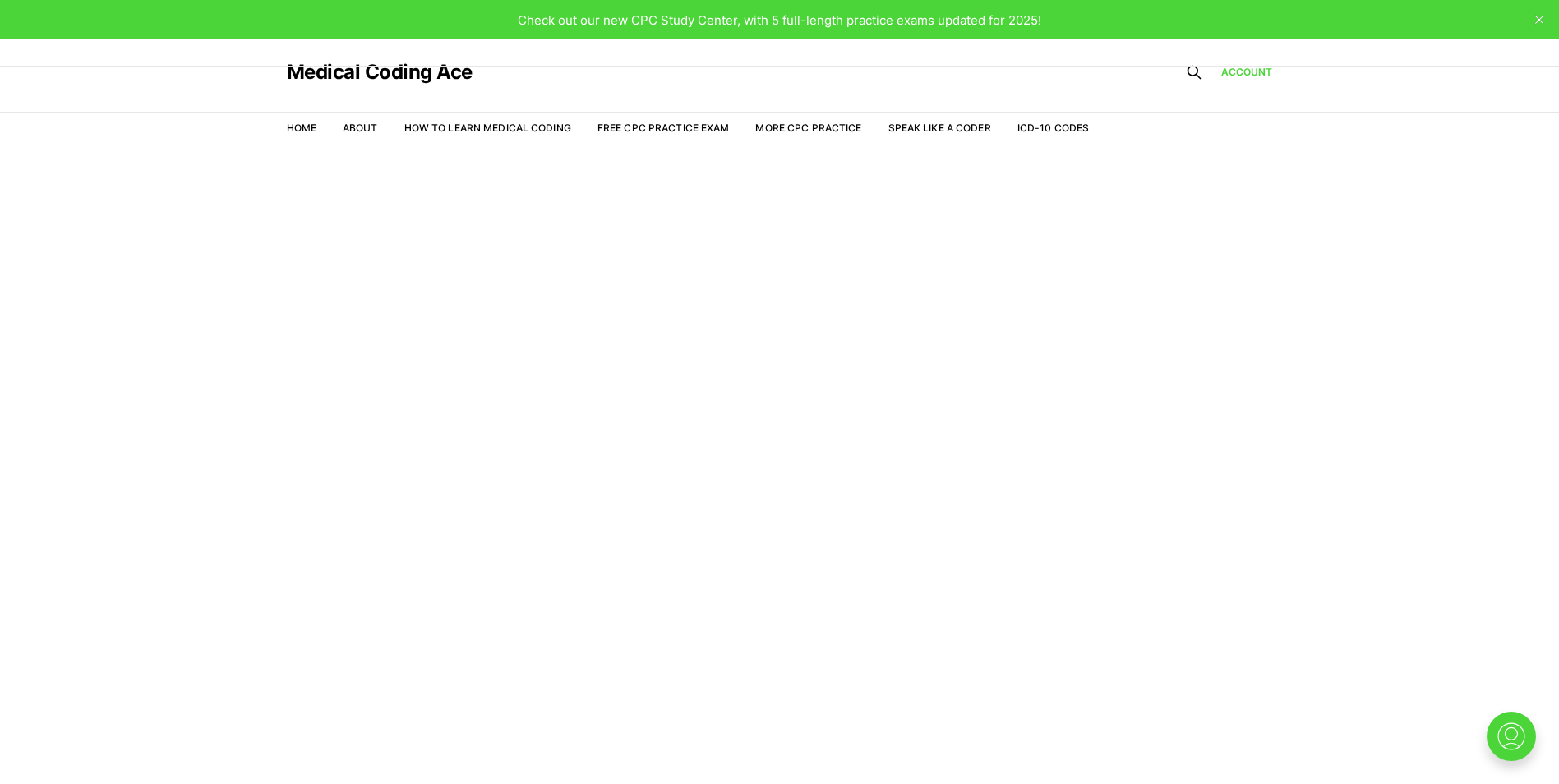
drag, startPoint x: 131, startPoint y: 276, endPoint x: 129, endPoint y: 266, distance: 10.2
click at [130, 275] on main "Welcome to the Study Center - Student Plan" at bounding box center [780, 487] width 1559 height 672
click at [727, 136] on nav "Home About How to Learn Medical Coding Free CPC Practice Exam More CPC Practice…" at bounding box center [688, 128] width 803 height 46
click at [722, 128] on link "Free CPC Practice Exam" at bounding box center [664, 128] width 132 height 13
click at [711, 126] on link "Free CPC Practice Exam" at bounding box center [664, 128] width 132 height 13
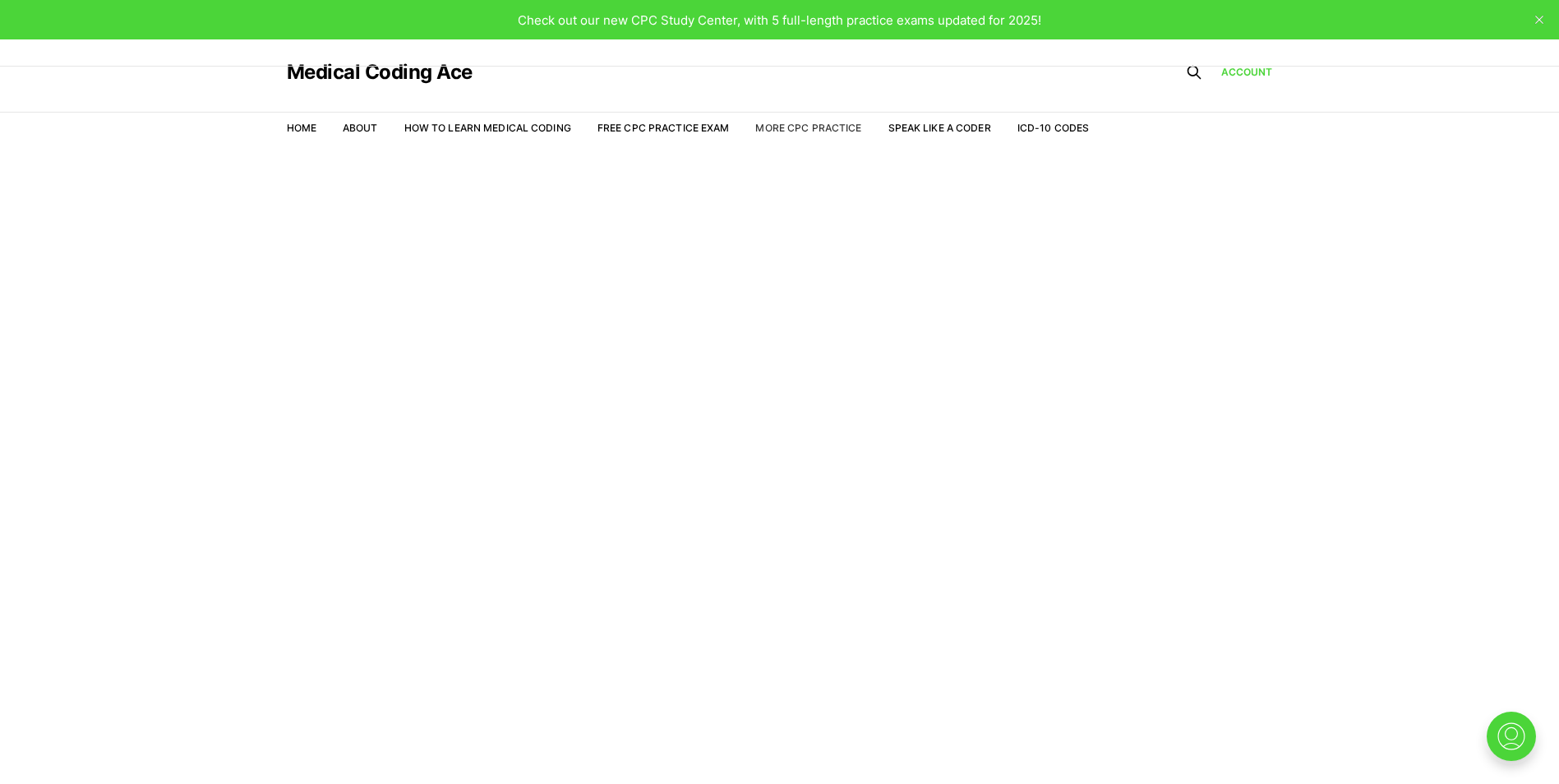
click at [856, 128] on link "More CPC Practice" at bounding box center [808, 128] width 106 height 13
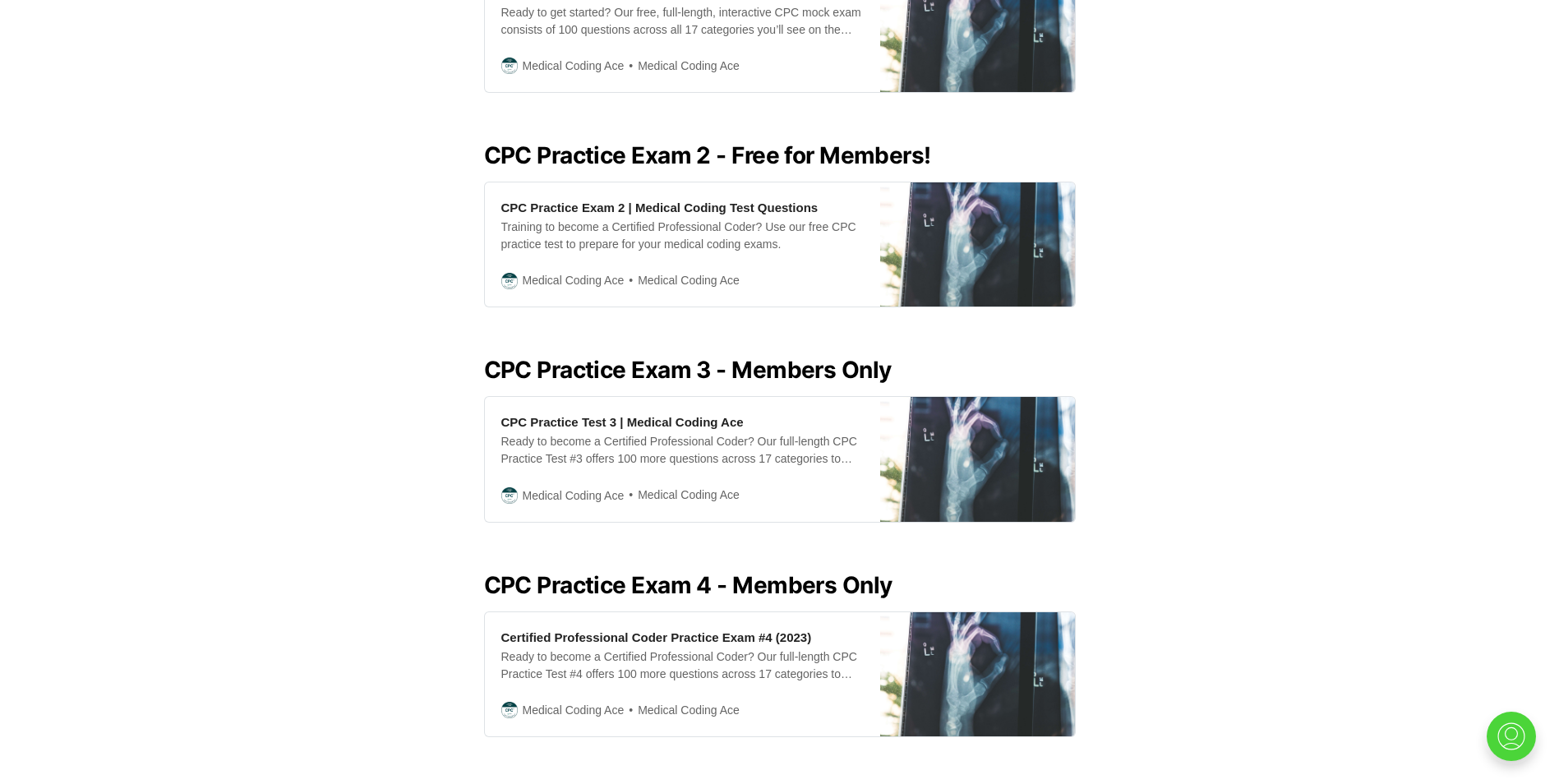
scroll to position [904, 0]
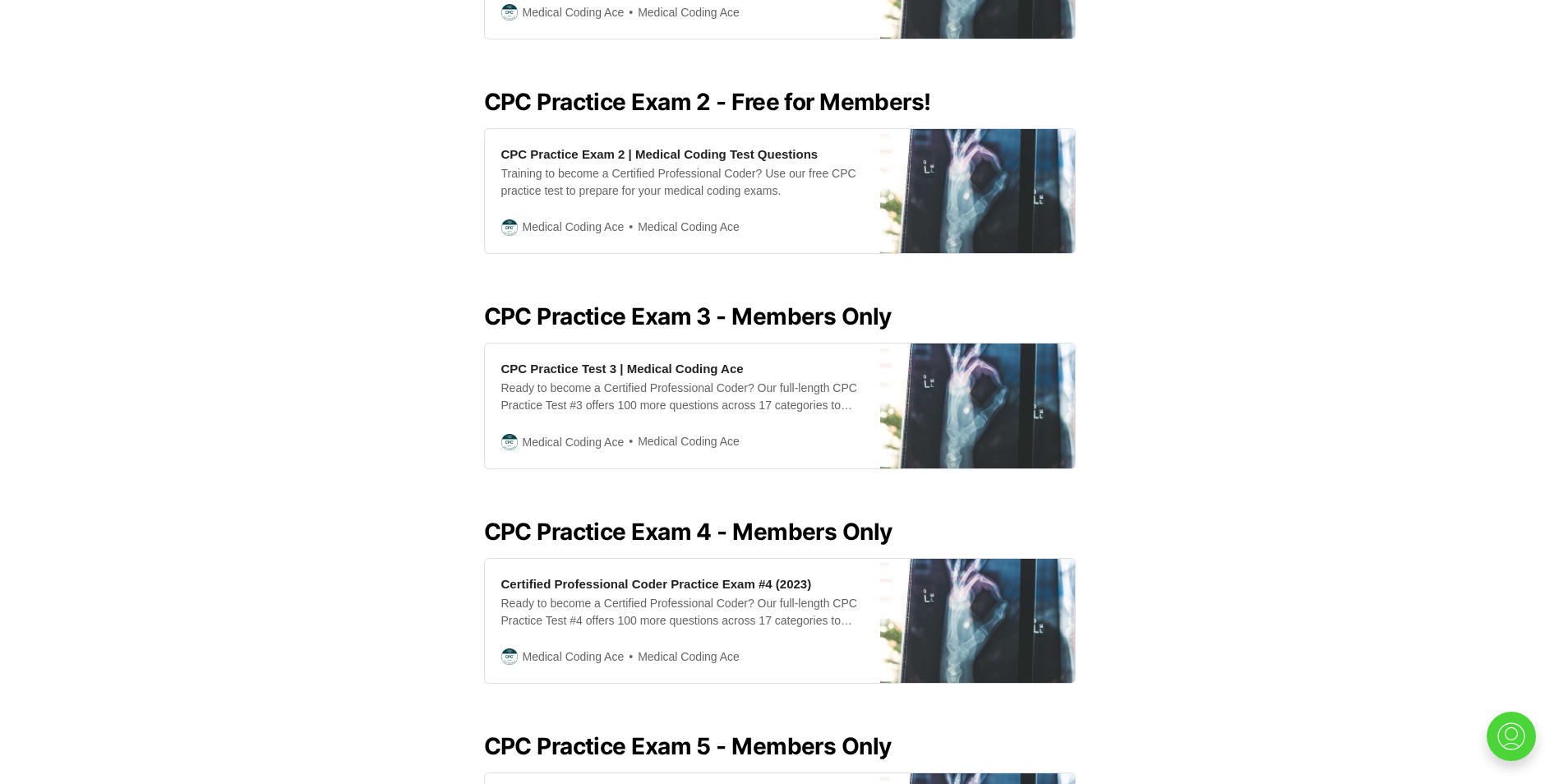
click at [626, 306] on h2 "CPC Practice Exam 3 - Members Only" at bounding box center [780, 316] width 591 height 26
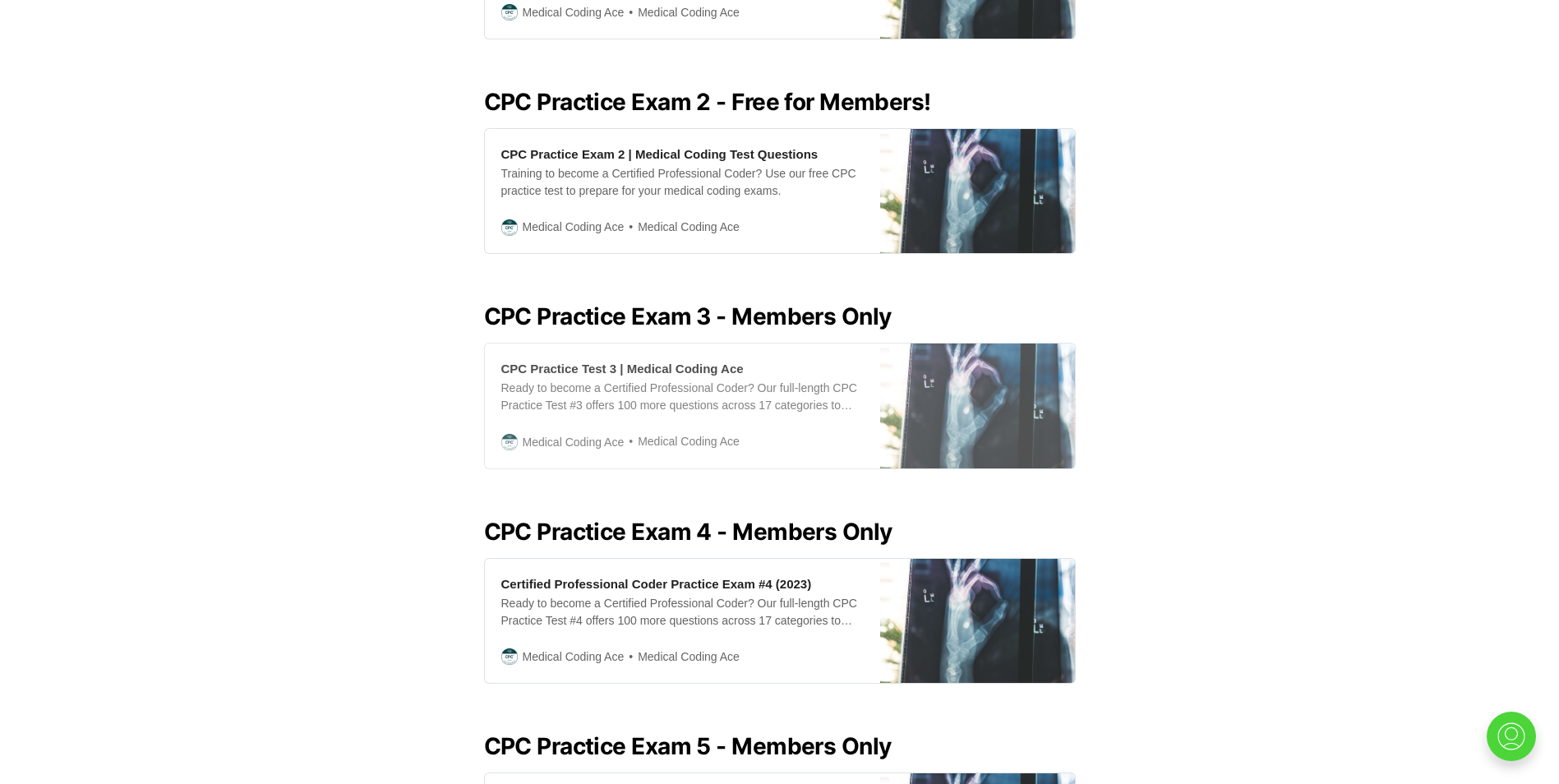
click at [767, 379] on div "Ready to become a Certified Professional Coder? Our full-length CPC Practice Te…" at bounding box center [683, 397] width 362 height 34
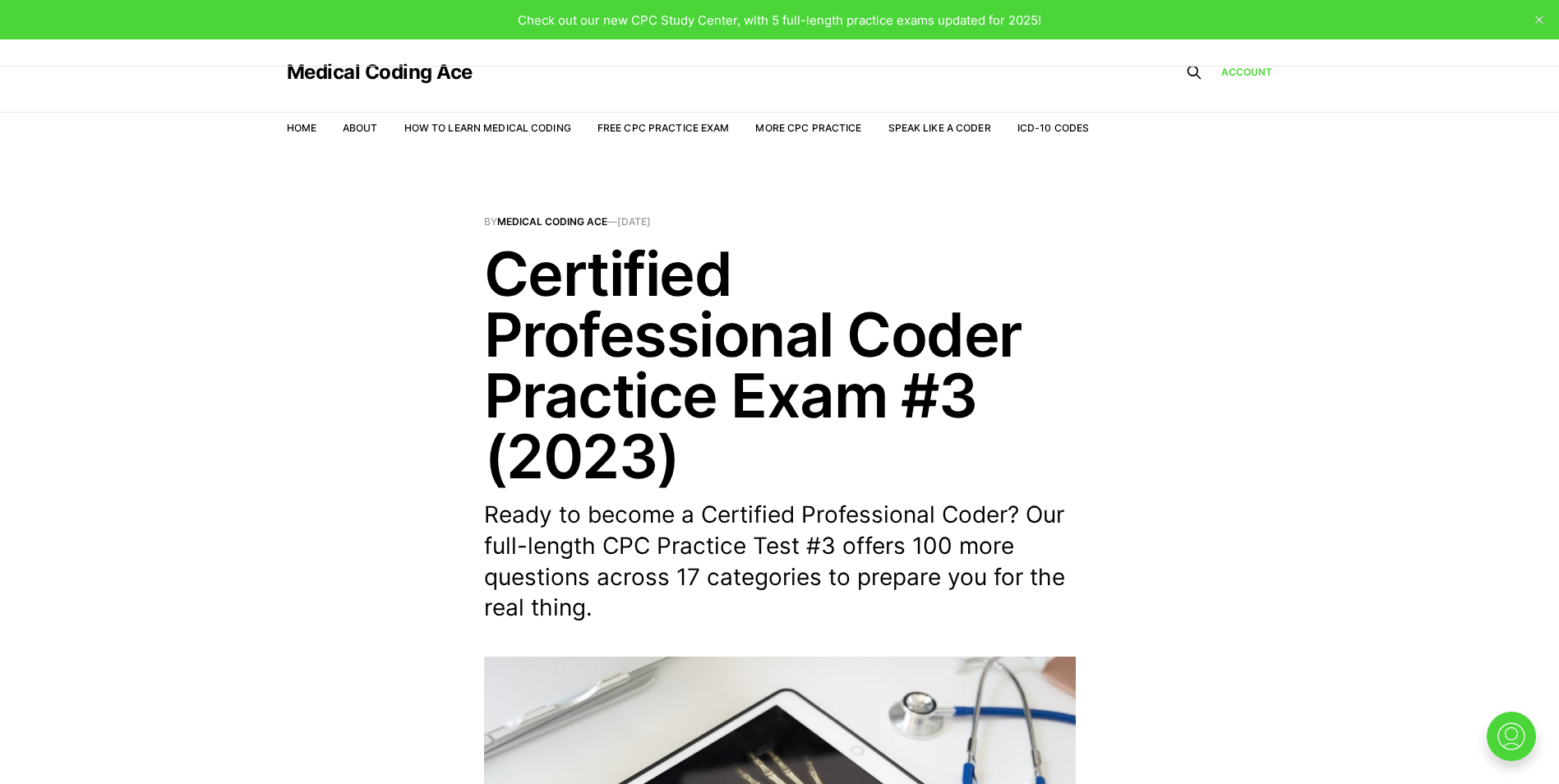
click at [749, 24] on span "Check out our new CPC Study Center, with 5 full-length practice exams updated f…" at bounding box center [780, 20] width 523 height 15
click at [837, 126] on link "More CPC Practice" at bounding box center [808, 128] width 106 height 13
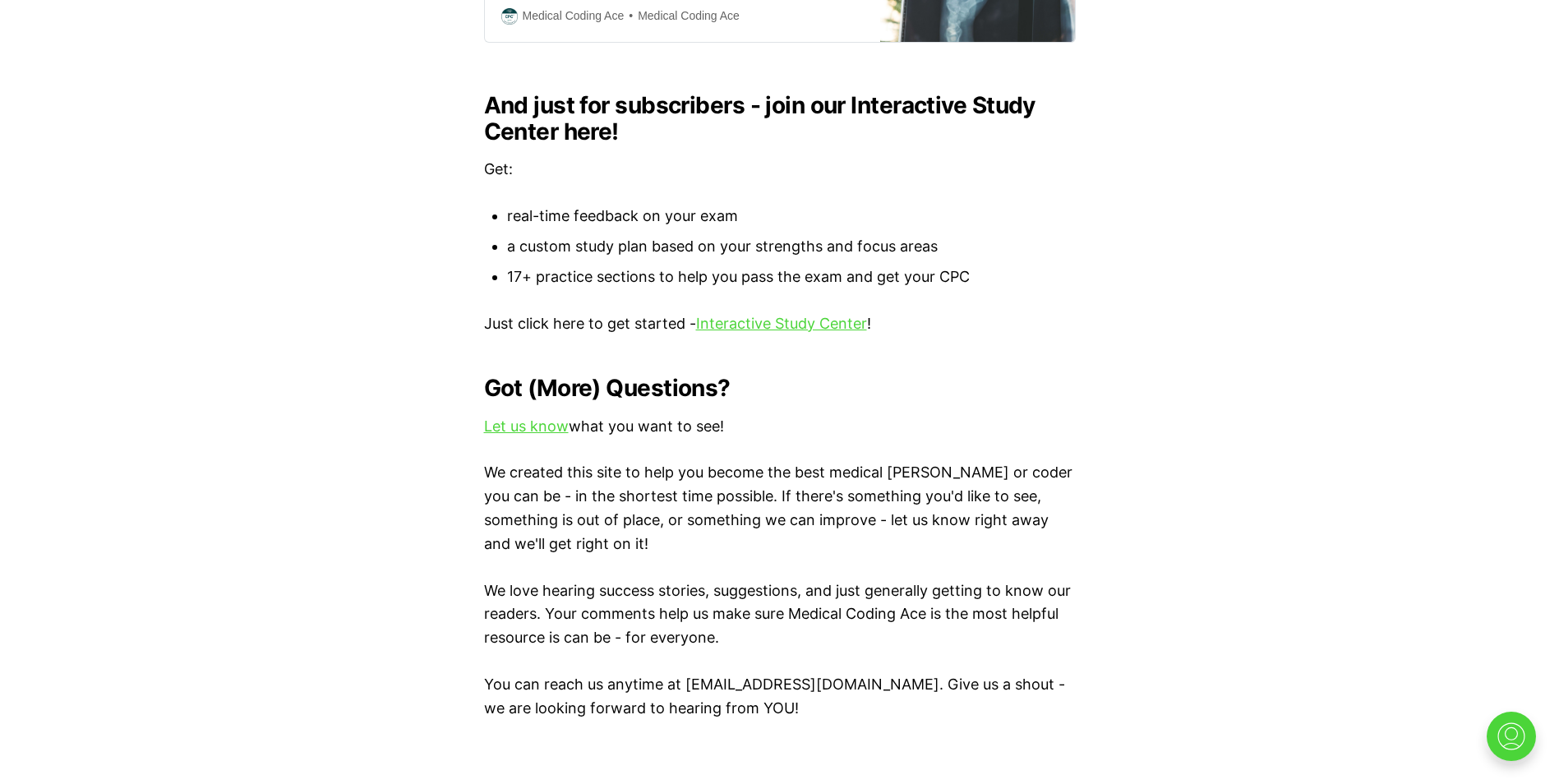
scroll to position [1731, 0]
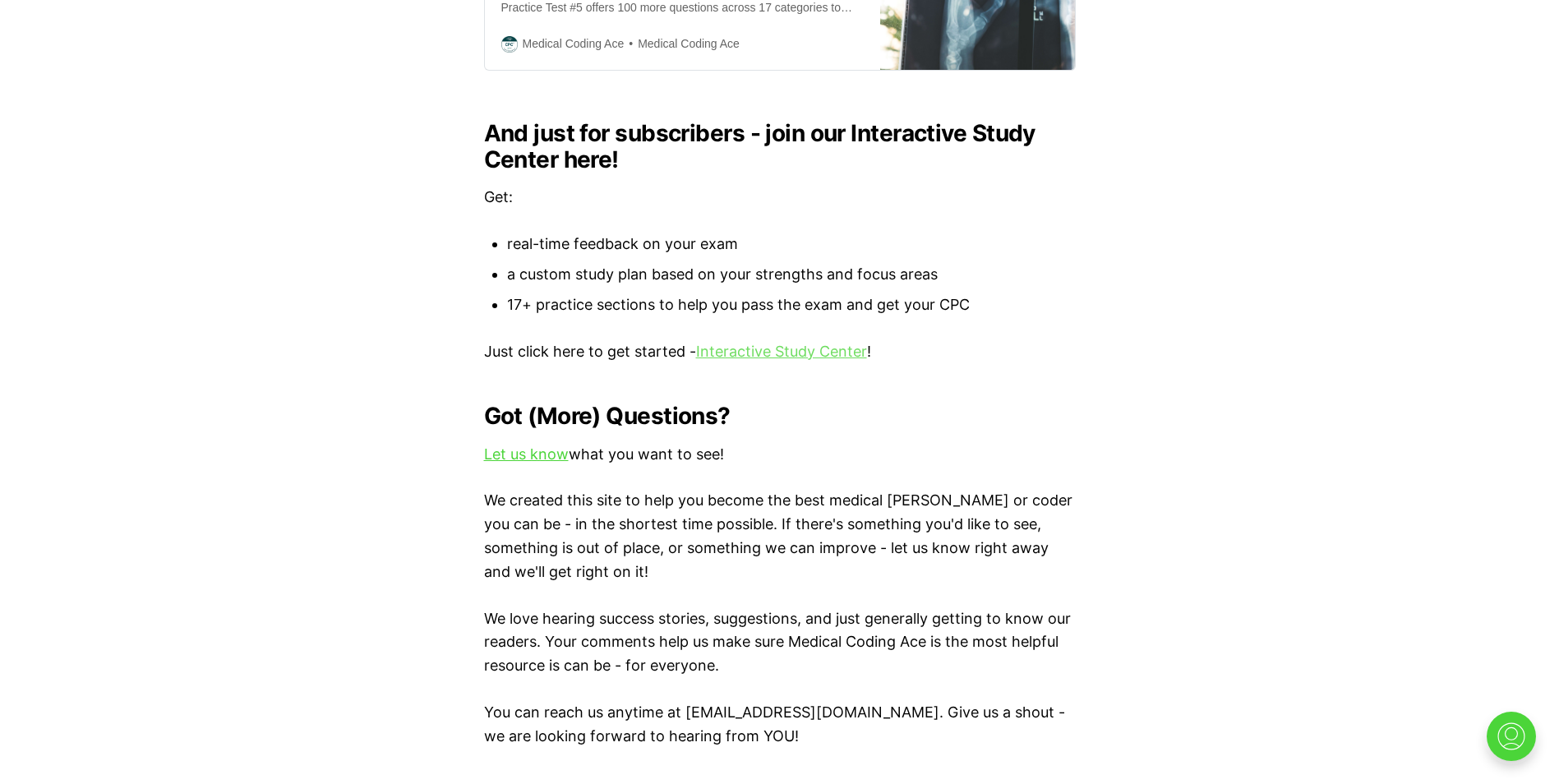
click at [779, 342] on link "Interactive Study Center" at bounding box center [781, 350] width 171 height 17
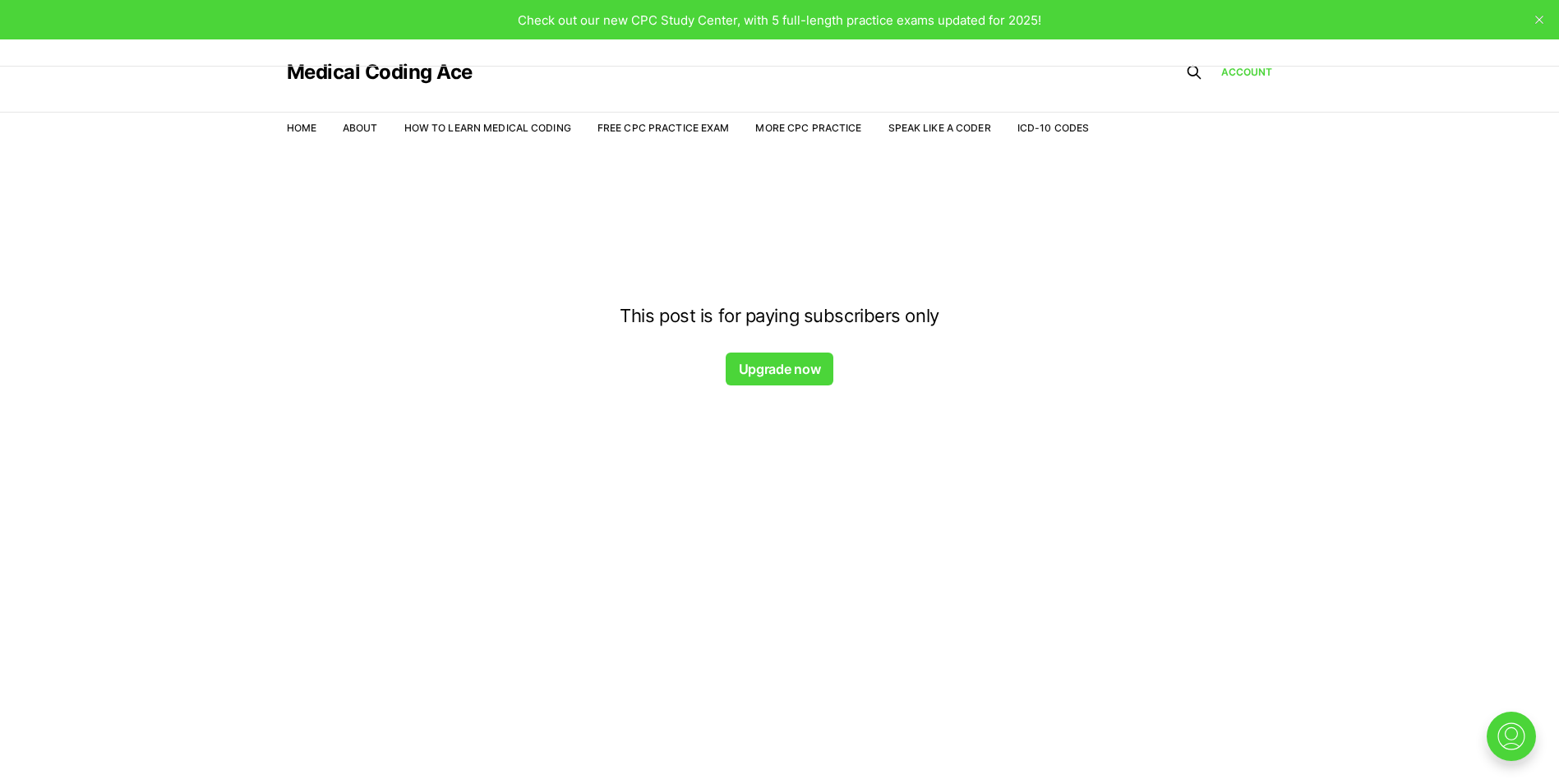
click at [805, 126] on div at bounding box center [780, 184] width 1559 height 131
click at [760, 129] on div at bounding box center [780, 184] width 1559 height 131
click at [783, 375] on button "Upgrade now" at bounding box center [779, 368] width 108 height 33
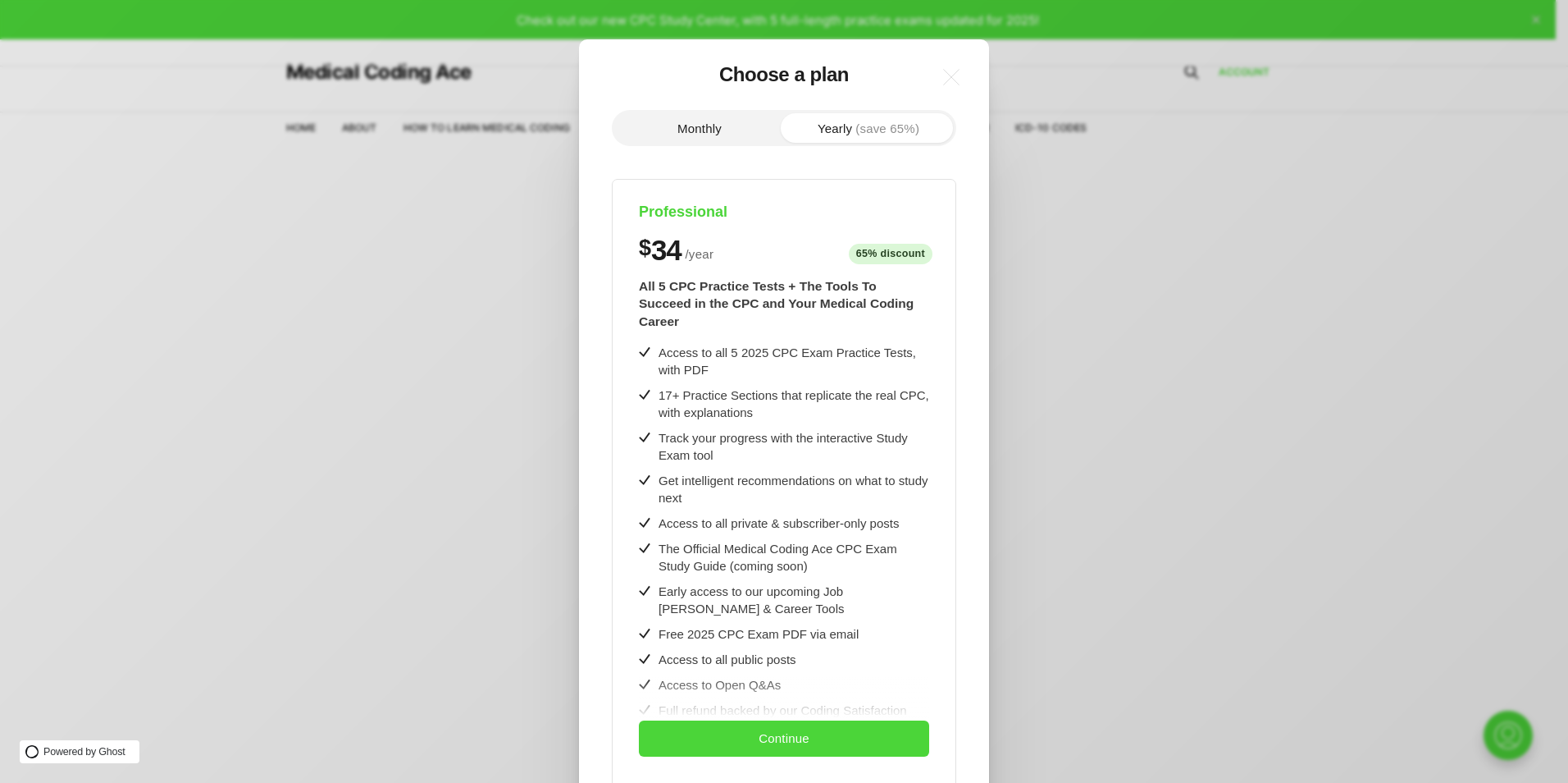
scroll to position [14, 0]
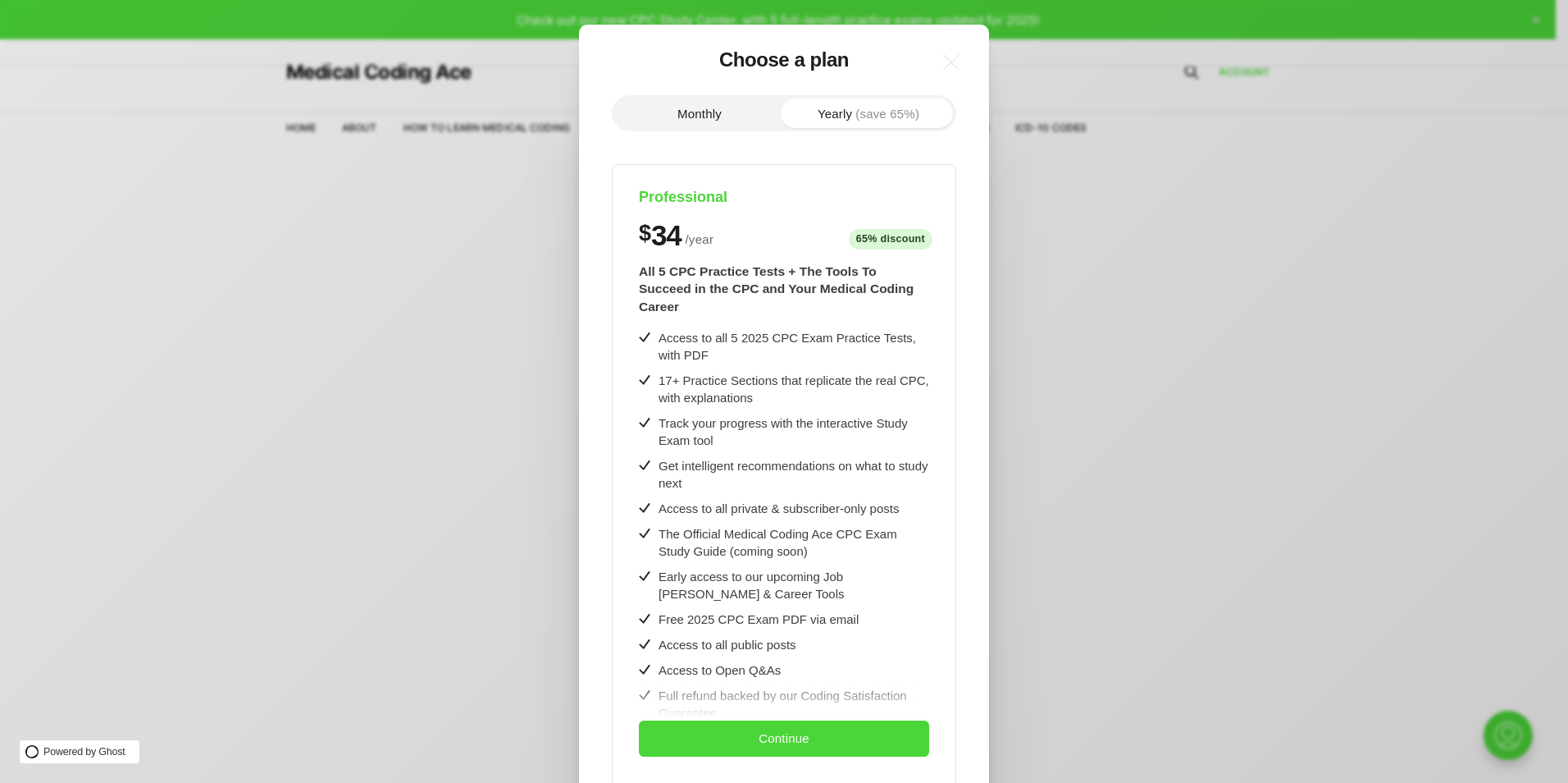
click at [689, 117] on button "Monthly" at bounding box center [699, 113] width 169 height 30
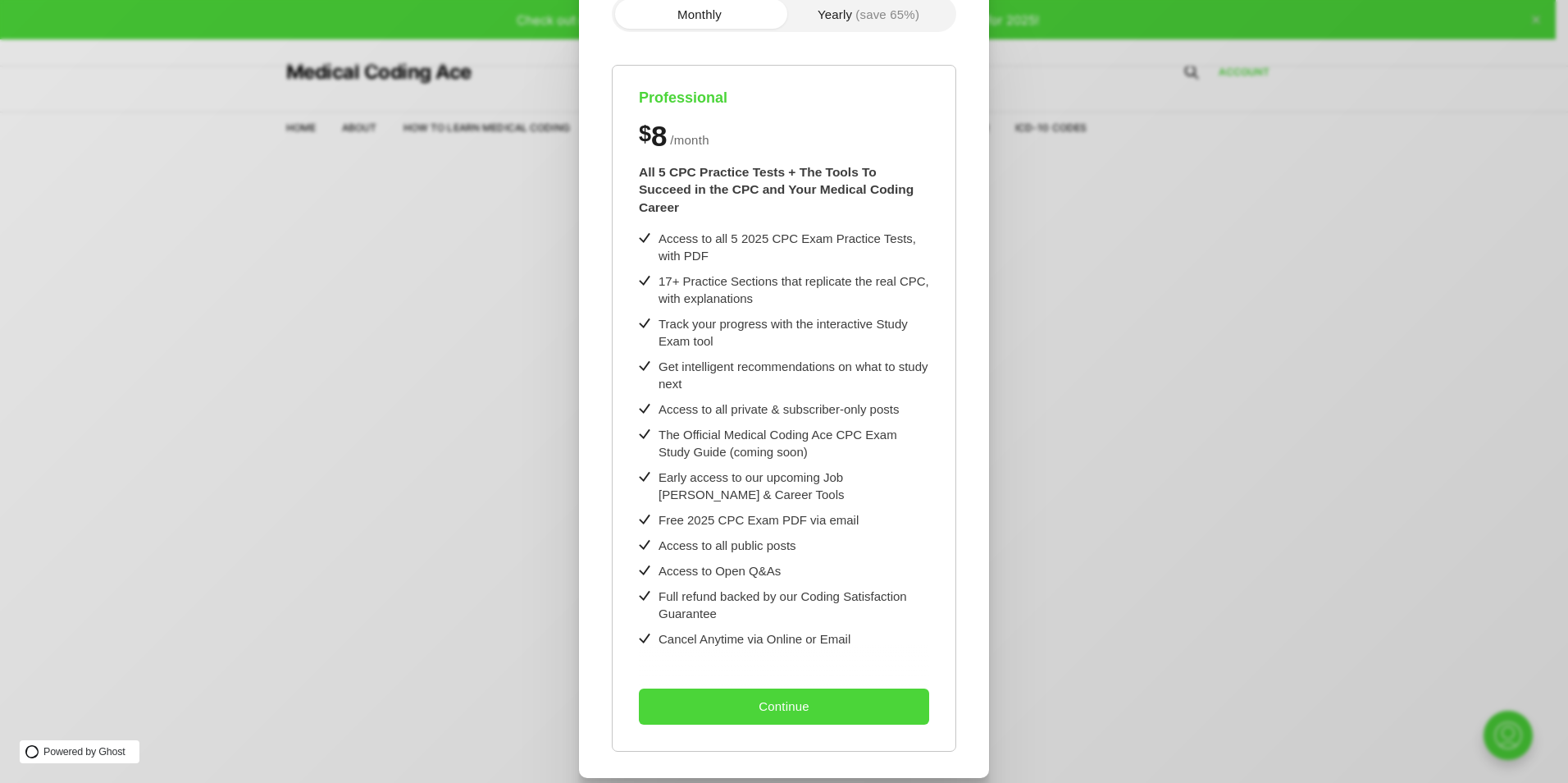
scroll to position [124, 0]
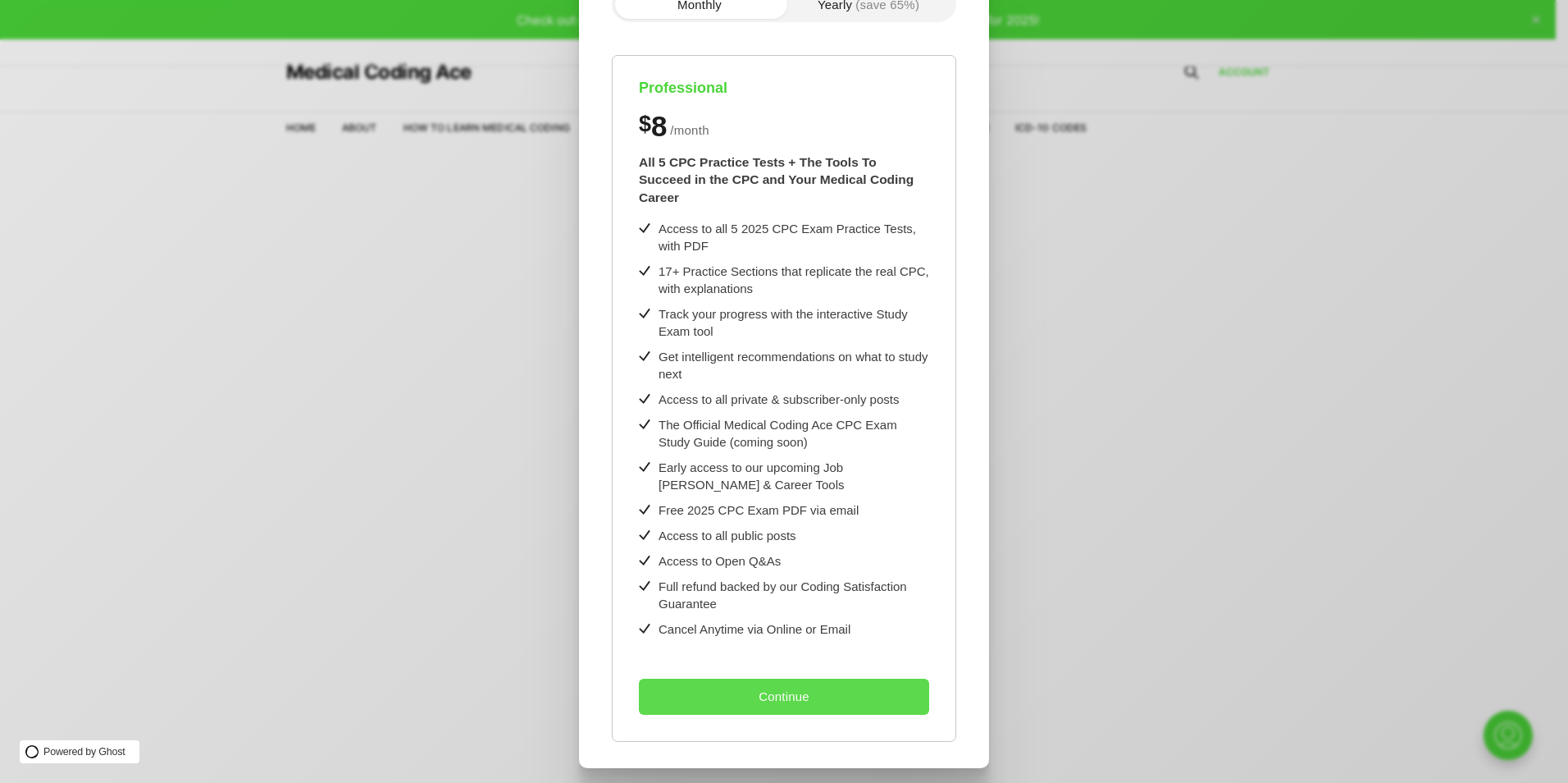
click at [808, 679] on button "Continue" at bounding box center [784, 697] width 290 height 36
